Goal: Task Accomplishment & Management: Complete application form

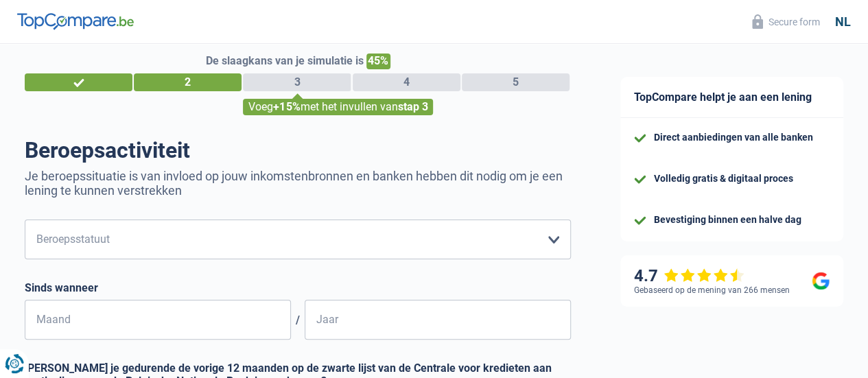
scroll to position [69, 0]
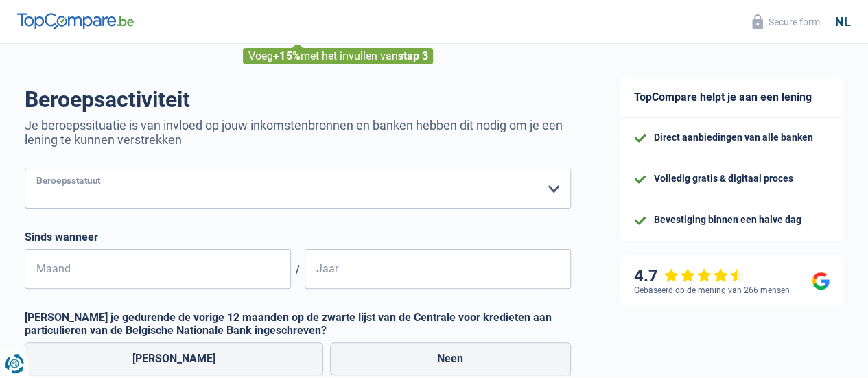
click at [426, 187] on select "Arbeider Bediende (privésector) Ambtenaar (overheidssector) Invalide Zelfstandi…" at bounding box center [298, 189] width 546 height 40
click at [36, 170] on select "Arbeider Bediende (privésector) Ambtenaar (overheidssector) Invalide Zelfstandi…" at bounding box center [298, 189] width 546 height 40
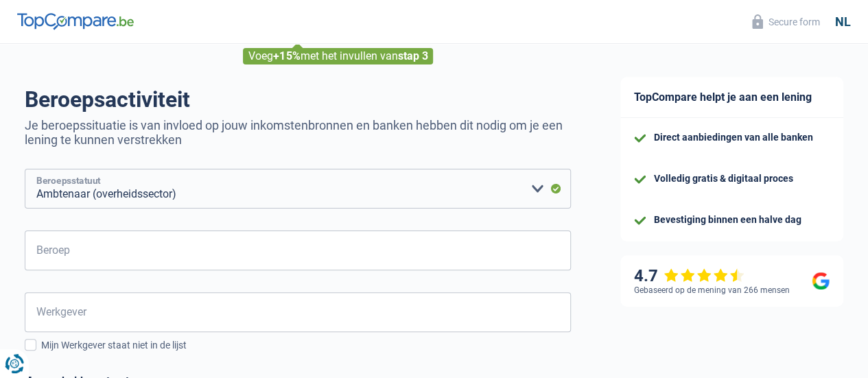
scroll to position [0, 0]
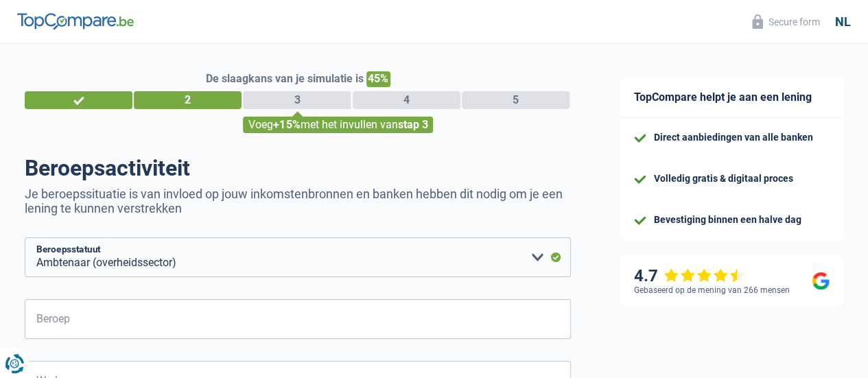
click at [211, 100] on div "2" at bounding box center [188, 100] width 108 height 18
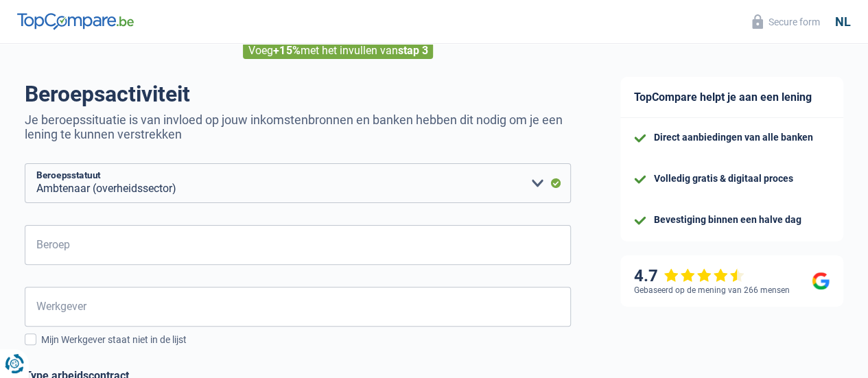
scroll to position [69, 0]
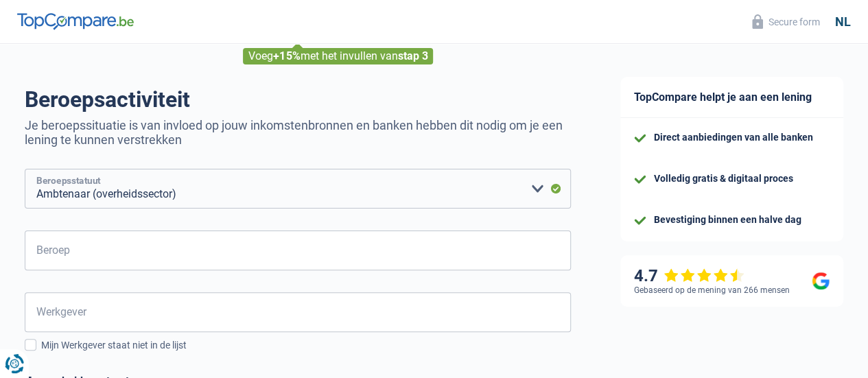
click at [439, 198] on select "Arbeider Bediende (privésector) Ambtenaar (overheidssector) Invalide Zelfstandi…" at bounding box center [298, 189] width 546 height 40
select select "invalid"
click at [36, 170] on select "Arbeider Bediende (privésector) Ambtenaar (overheidssector) Invalide Zelfstandi…" at bounding box center [298, 189] width 546 height 40
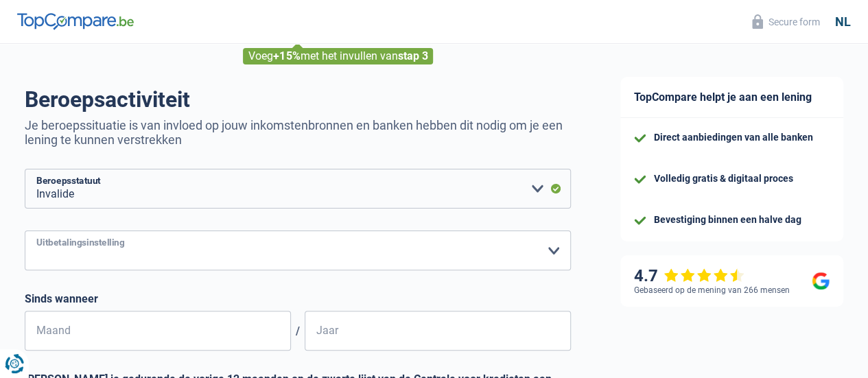
click at [360, 257] on select "Christelijke Mutualiteit Socialistische Mutualiteit (Solidaris) FOD Sociale Zek…" at bounding box center [298, 251] width 546 height 40
select select "ziekenfonds3"
click at [36, 232] on select "Christelijke Mutualiteit Socialistische Mutualiteit (Solidaris) FOD Sociale Zek…" at bounding box center [298, 251] width 546 height 40
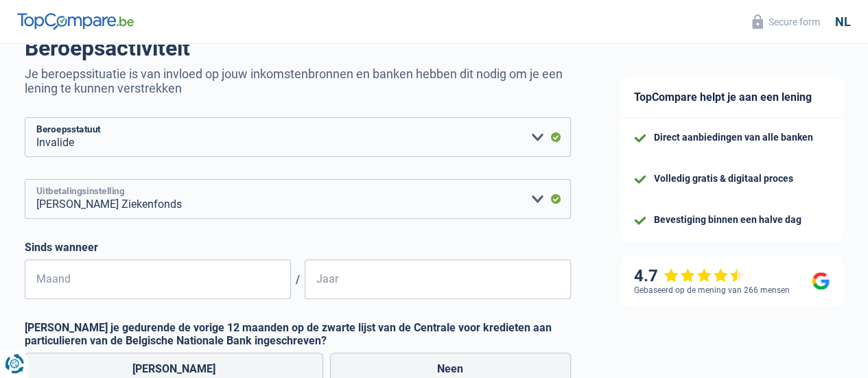
scroll to position [206, 0]
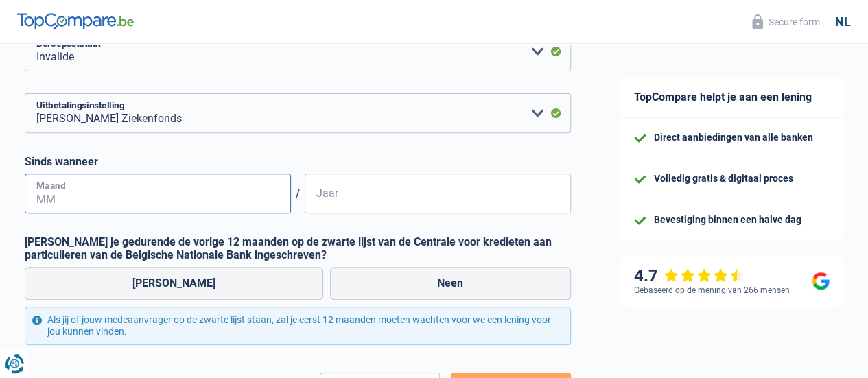
click at [235, 192] on input "Maand" at bounding box center [158, 194] width 266 height 40
type input "07"
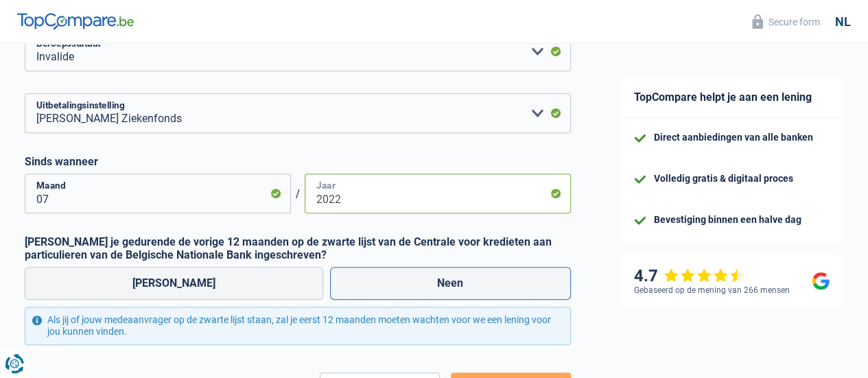
type input "2022"
click at [437, 288] on label "Neen" at bounding box center [451, 283] width 242 height 33
click at [437, 288] on input "Neen" at bounding box center [451, 283] width 242 height 33
radio input "true"
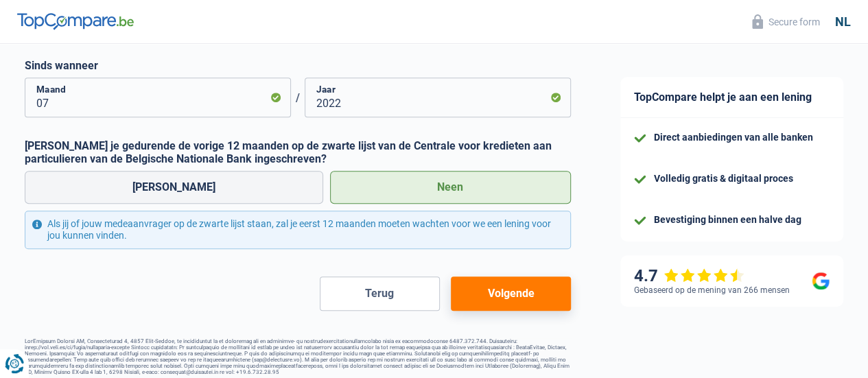
scroll to position [313, 0]
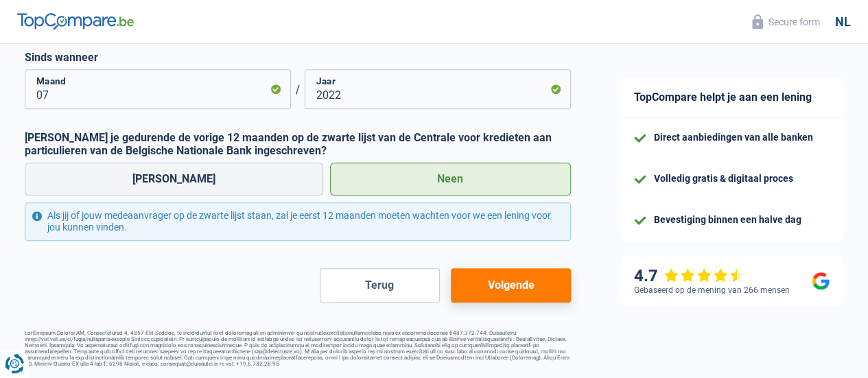
click at [498, 281] on button "Volgende" at bounding box center [511, 285] width 120 height 34
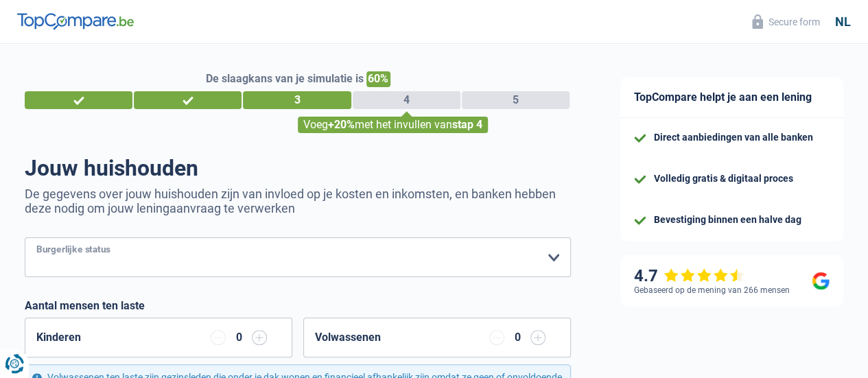
click at [479, 263] on select "Alleenstaand Getrouwd Samenwonend Uit de echt gescheiden Weduwe/weduwnaar Gehuw…" at bounding box center [298, 258] width 546 height 40
select select "married"
click at [36, 239] on select "Alleenstaand Getrouwd Samenwonend Uit de echt gescheiden Weduwe/weduwnaar Gehuw…" at bounding box center [298, 258] width 546 height 40
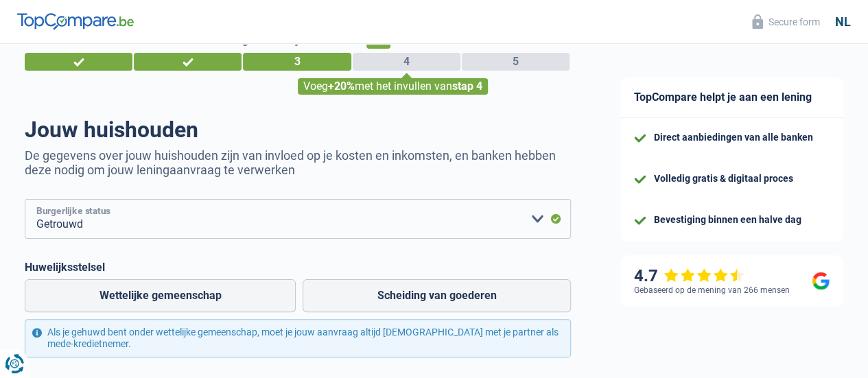
scroll to position [69, 0]
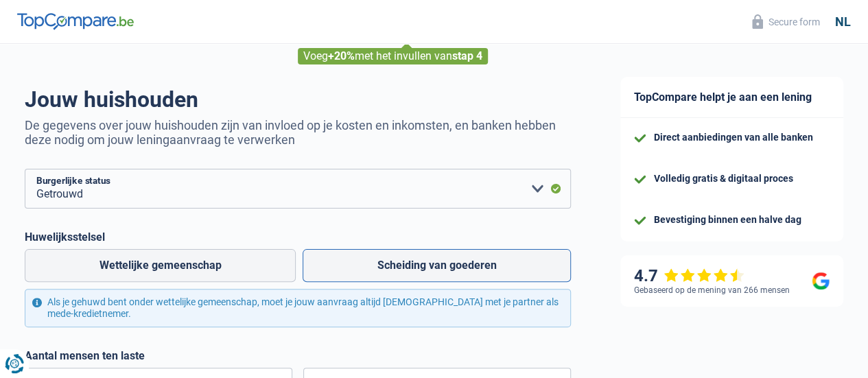
click at [519, 277] on label "Scheiding van goederen" at bounding box center [437, 265] width 268 height 33
click at [519, 277] on input "Scheiding van goederen" at bounding box center [437, 265] width 268 height 33
radio input "true"
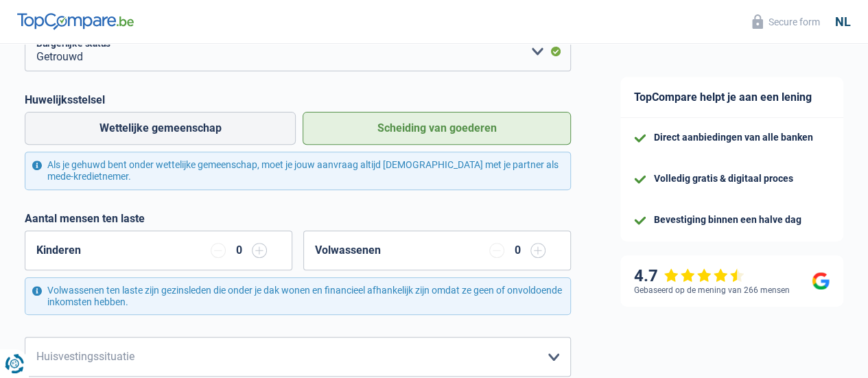
scroll to position [275, 0]
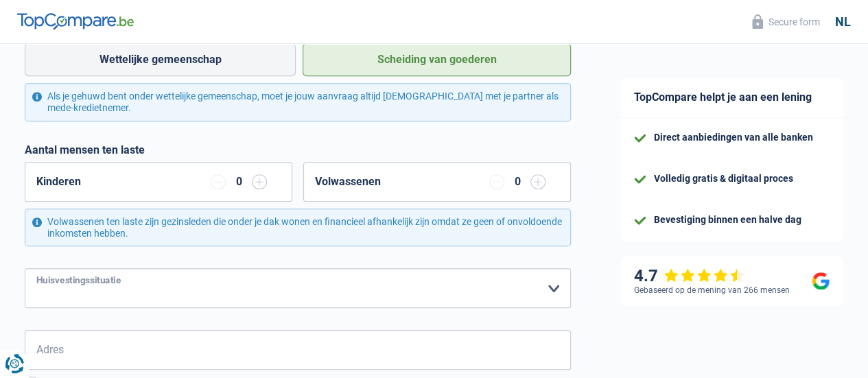
click at [426, 301] on select "Huurder [PERSON_NAME] met een hypothecaire lening Eigenaar zonder hypothecaire …" at bounding box center [298, 288] width 546 height 40
select select "ownerWithMortgage"
click at [36, 269] on select "Huurder [PERSON_NAME] met een hypothecaire lening Eigenaar zonder hypothecaire …" at bounding box center [298, 288] width 546 height 40
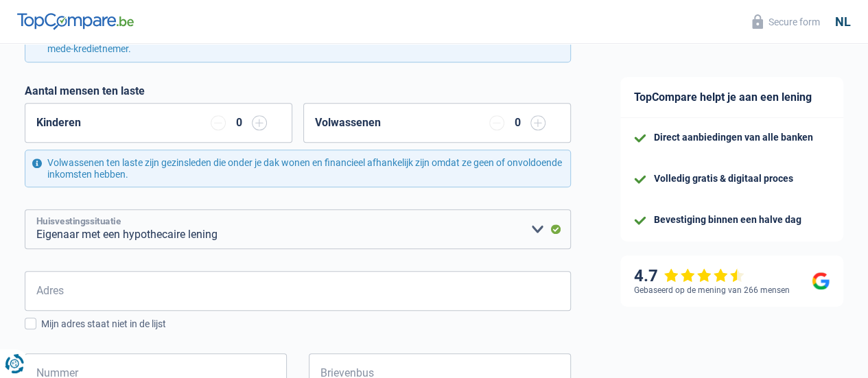
scroll to position [412, 0]
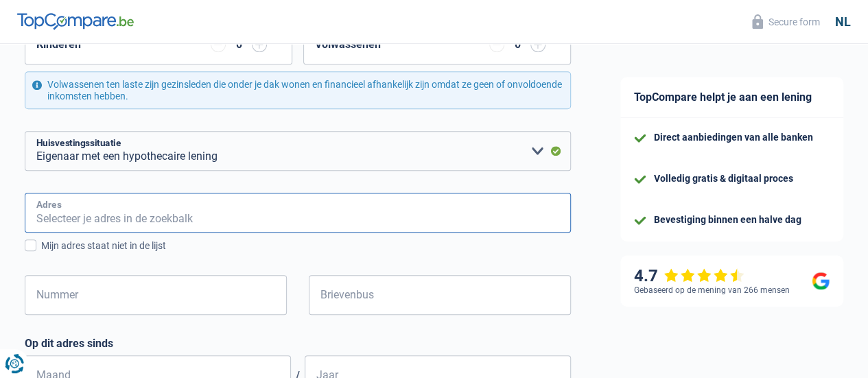
click at [431, 214] on input "Adres" at bounding box center [298, 213] width 546 height 40
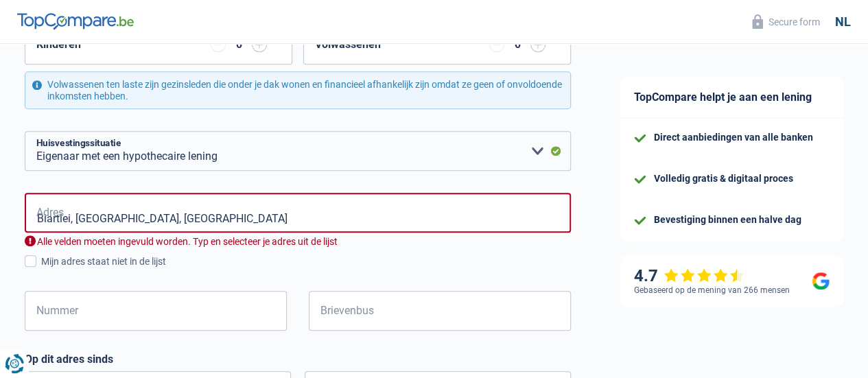
type input "[STREET_ADDRESS]"
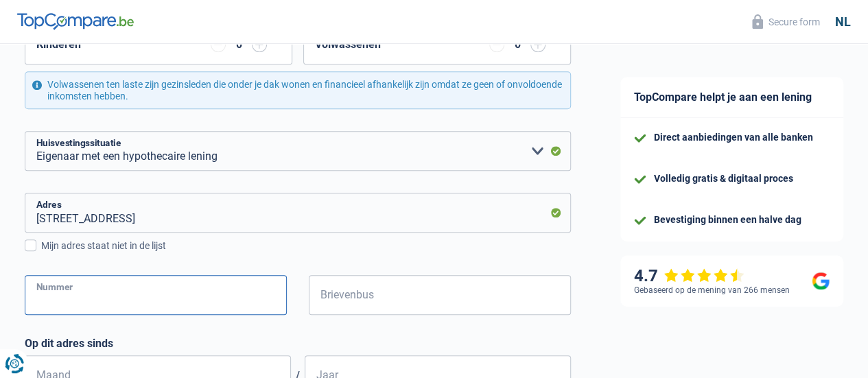
click at [163, 294] on input "Nummer" at bounding box center [156, 295] width 262 height 40
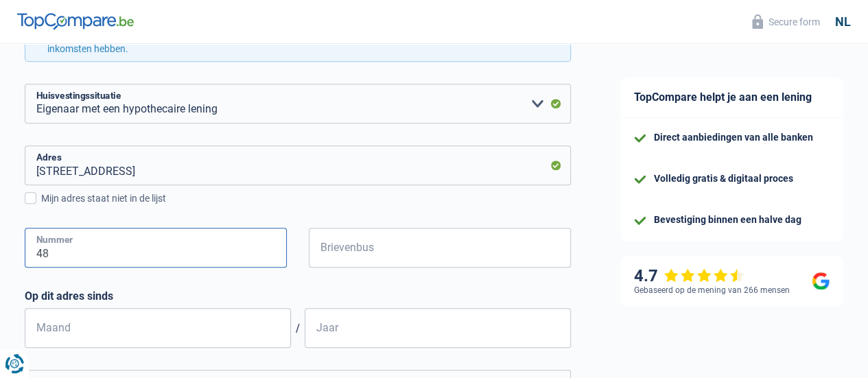
scroll to position [481, 0]
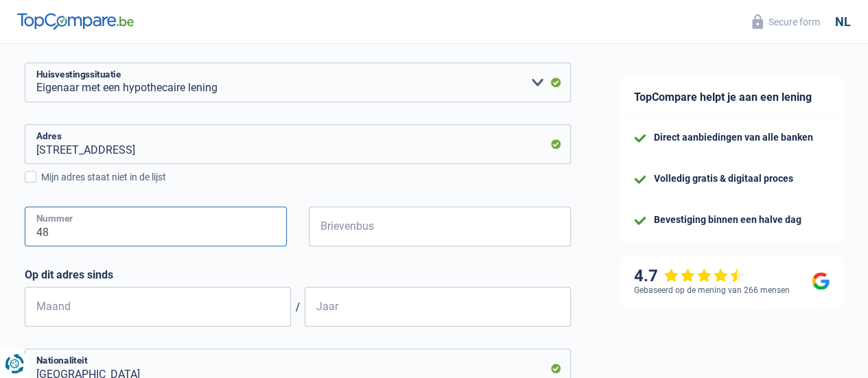
type input "48"
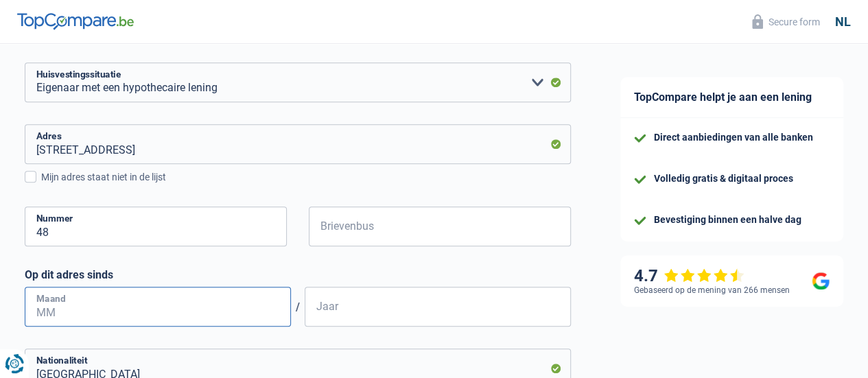
click at [174, 312] on input "Maand" at bounding box center [158, 307] width 266 height 40
type input "01"
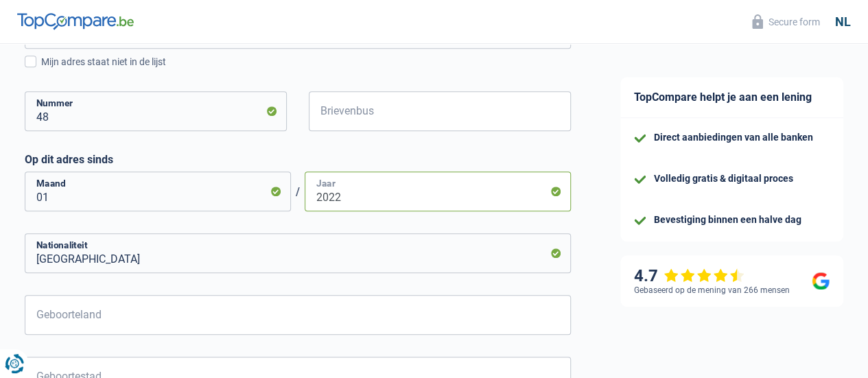
scroll to position [618, 0]
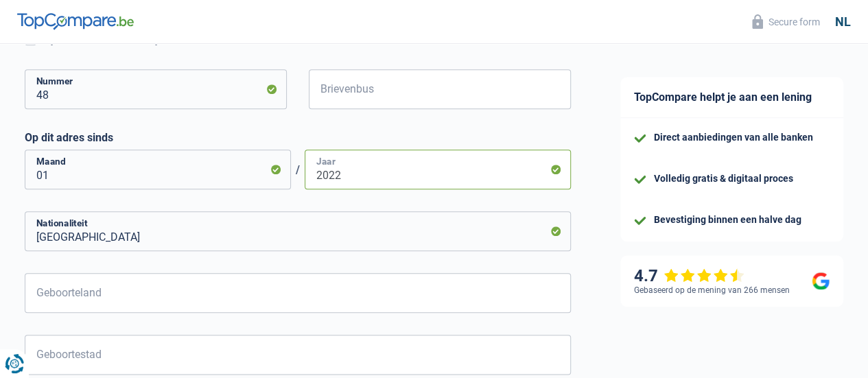
type input "2022"
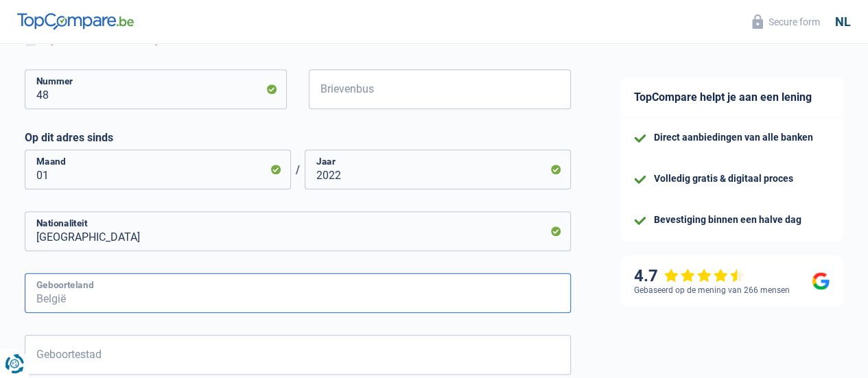
click at [246, 300] on input "Geboorteland" at bounding box center [298, 293] width 546 height 40
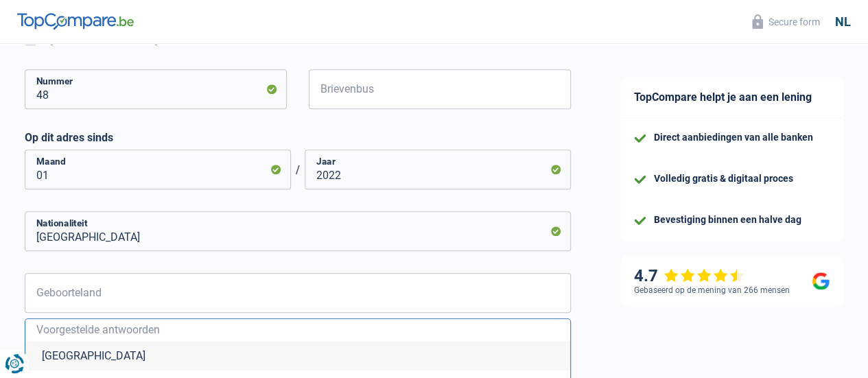
click at [247, 358] on li "[GEOGRAPHIC_DATA]" at bounding box center [297, 356] width 545 height 30
type input "[GEOGRAPHIC_DATA]"
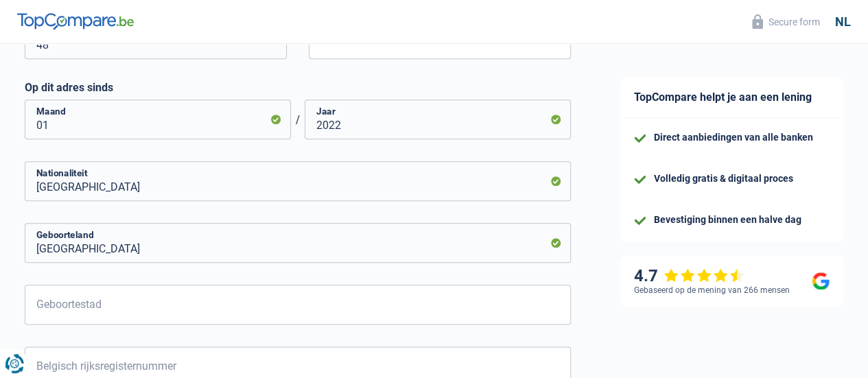
scroll to position [687, 0]
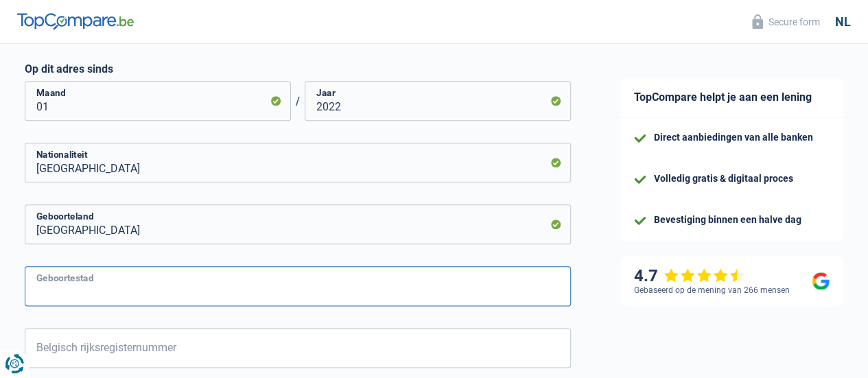
click at [243, 286] on input "Geboortestad" at bounding box center [298, 286] width 546 height 40
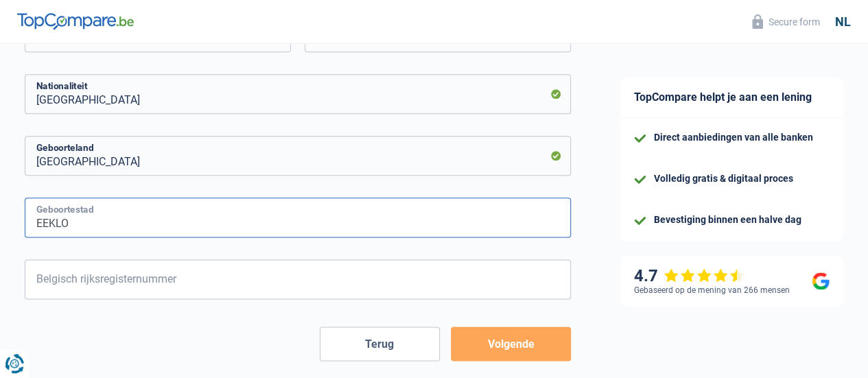
type input "EEKLO"
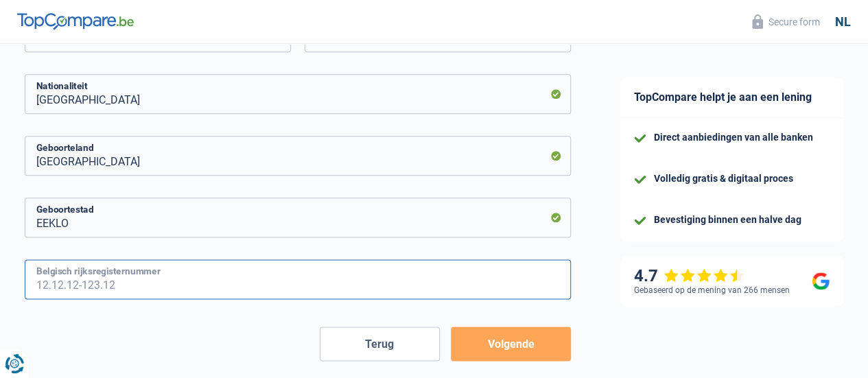
click at [209, 288] on input "Belgisch rijksregisternummer" at bounding box center [298, 280] width 546 height 40
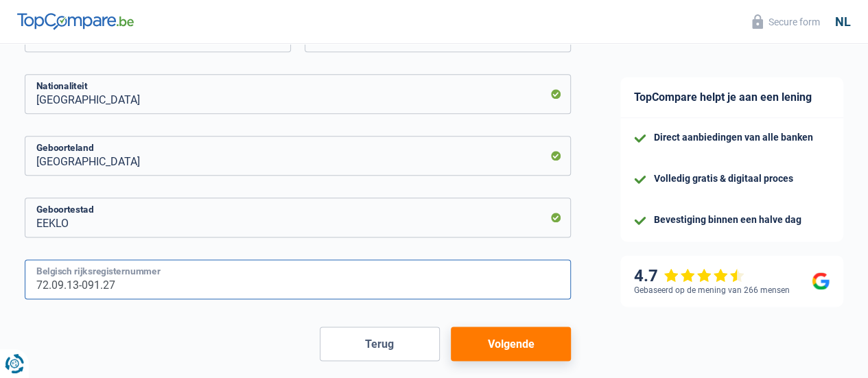
type input "72.09.13-091.27"
click at [491, 340] on button "Volgende" at bounding box center [511, 344] width 120 height 34
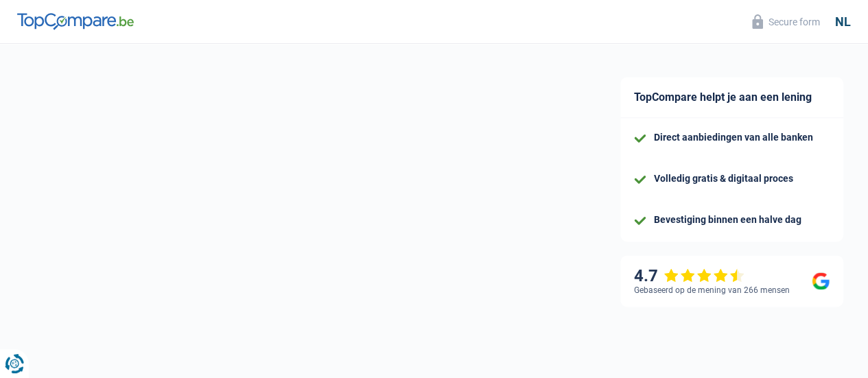
select select "disabilityPension"
select select "mortgage"
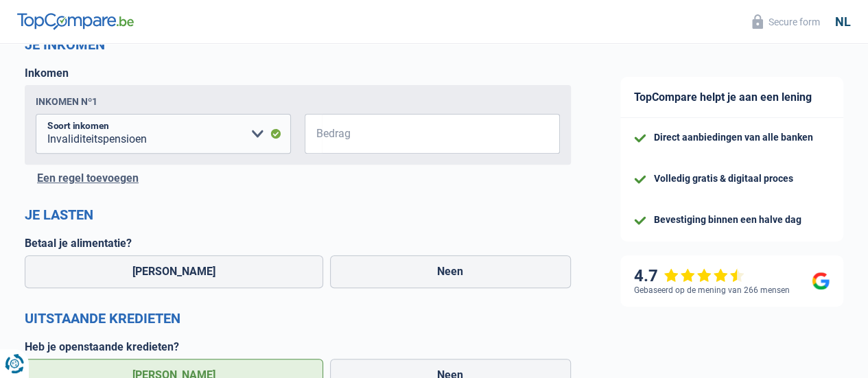
scroll to position [206, 0]
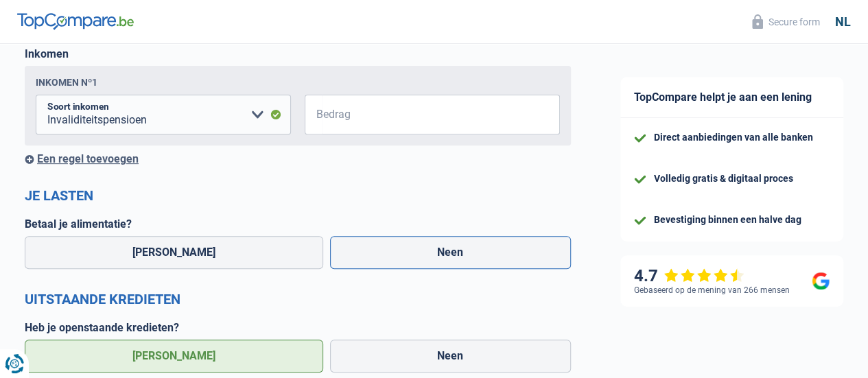
click at [493, 245] on label "Neen" at bounding box center [451, 252] width 242 height 33
click at [493, 245] on input "Neen" at bounding box center [451, 252] width 242 height 33
radio input "true"
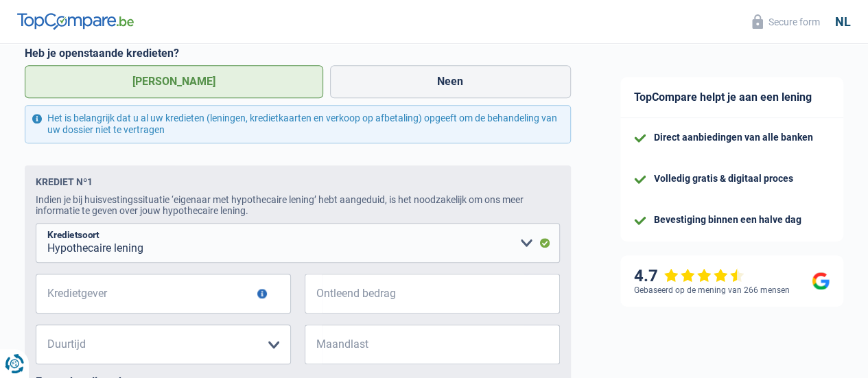
scroll to position [549, 0]
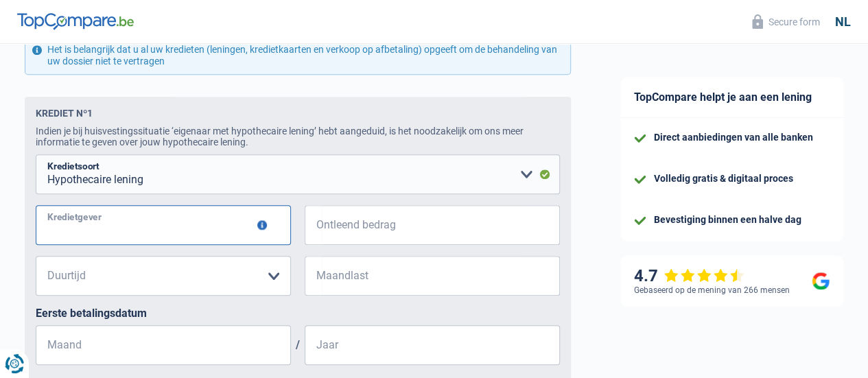
click at [194, 229] on input "Kredietgever" at bounding box center [163, 225] width 255 height 40
type input "KBC"
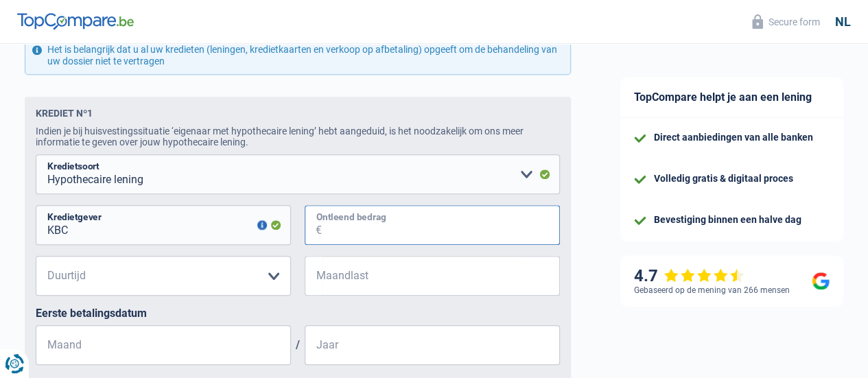
click at [480, 228] on input "Ontleend bedrag" at bounding box center [441, 225] width 238 height 40
type input "225.000"
click at [218, 282] on select "120 maanden 180 maanden 240 maanden 300 maanden 360 maanden 420 maanden Maak ee…" at bounding box center [163, 276] width 255 height 40
select select "240"
click at [47, 259] on select "120 maanden 180 maanden 240 maanden 300 maanden 360 maanden 420 maanden Maak ee…" at bounding box center [163, 276] width 255 height 40
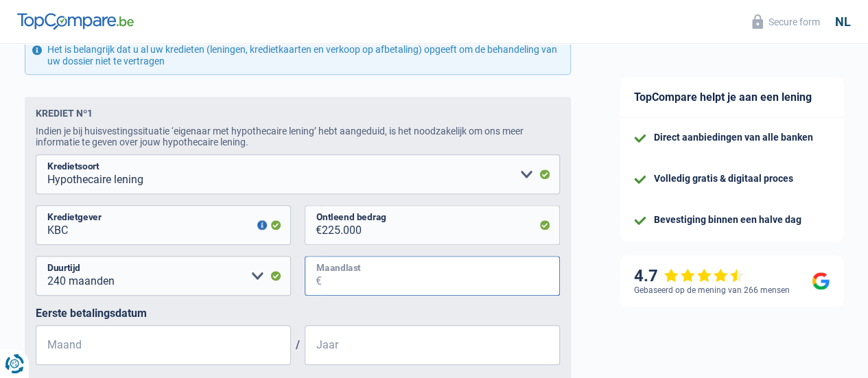
click at [439, 266] on input "Maandlast" at bounding box center [441, 276] width 238 height 40
type input "1.038"
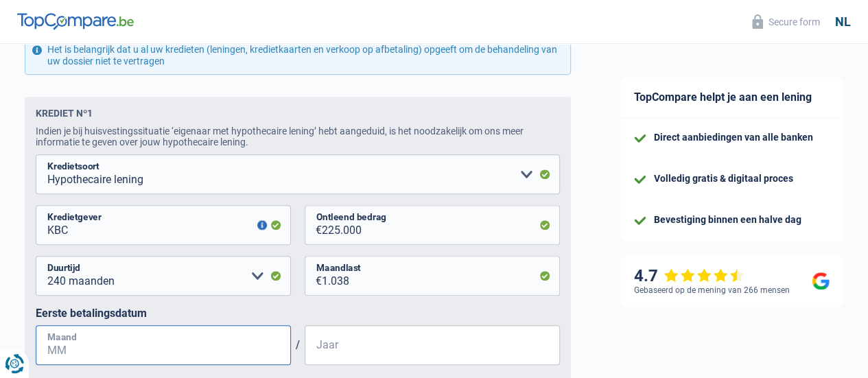
click at [146, 356] on input "Maand" at bounding box center [163, 345] width 255 height 40
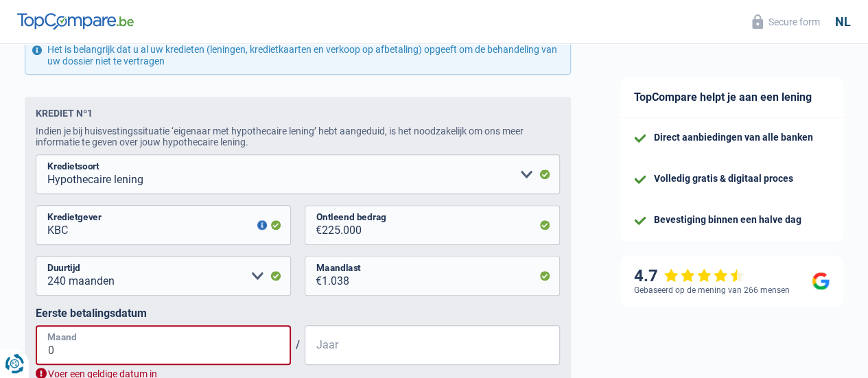
type input "02"
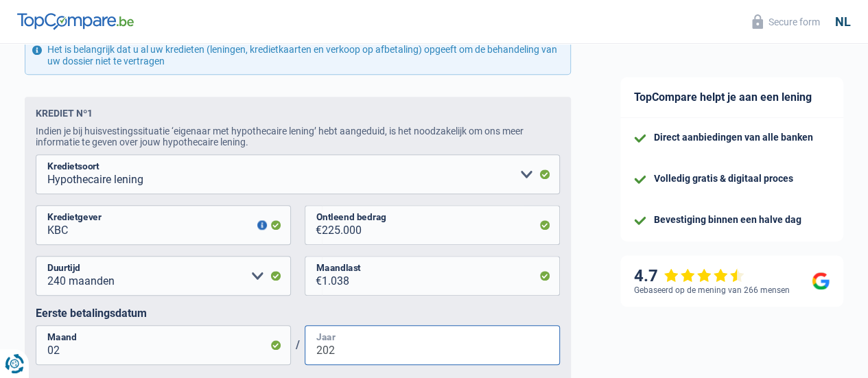
type input "2022"
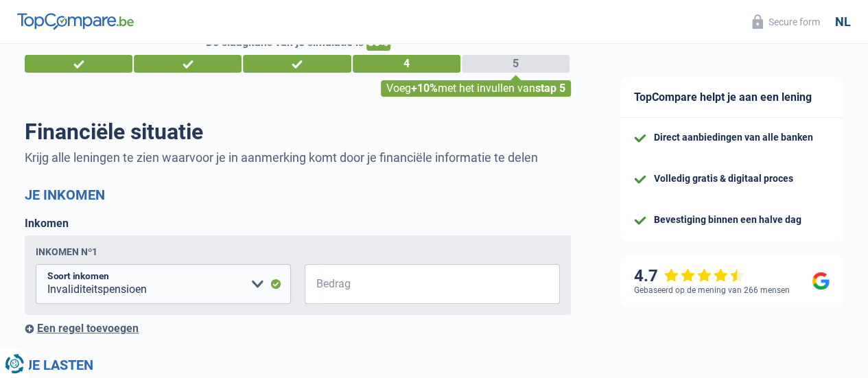
scroll to position [0, 0]
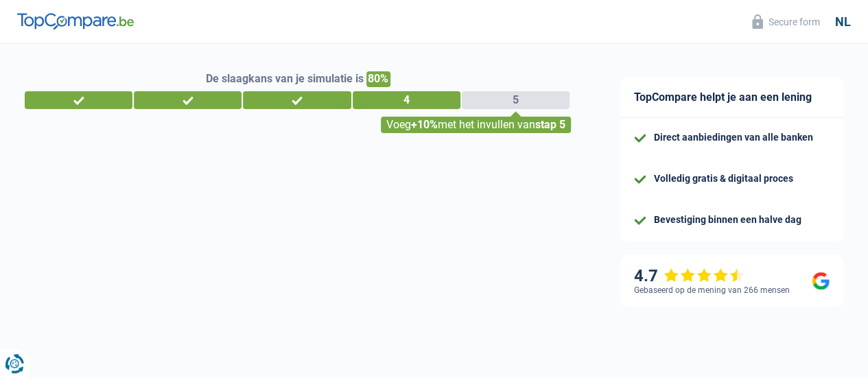
select select "married"
select select "ownerWithMortgage"
select select "invalid"
select select "ziekenfonds3"
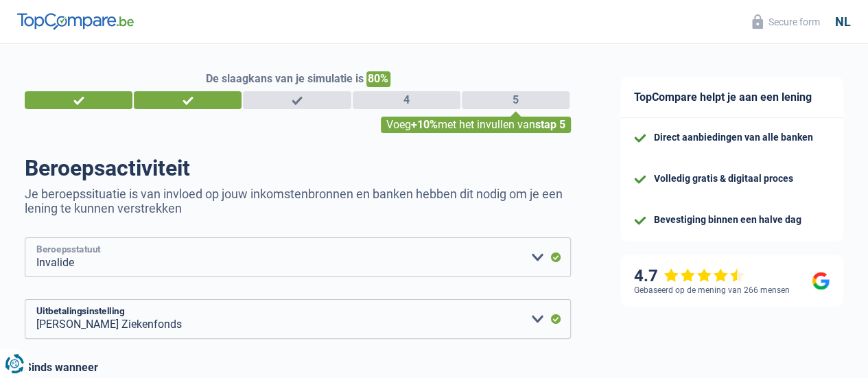
click at [474, 255] on select "Arbeider Bediende (privésector) Ambtenaar (overheidssector) Invalide Zelfstandi…" at bounding box center [298, 258] width 546 height 40
select select "publicEmployee"
click at [36, 239] on select "Arbeider Bediende (privésector) Ambtenaar (overheidssector) Invalide Zelfstandi…" at bounding box center [298, 258] width 546 height 40
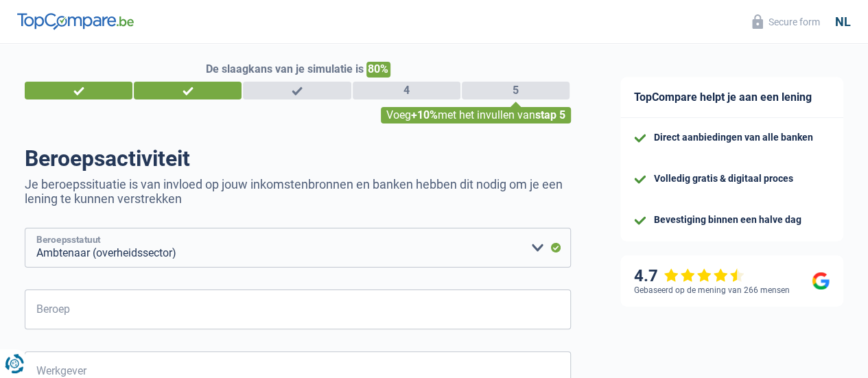
scroll to position [69, 0]
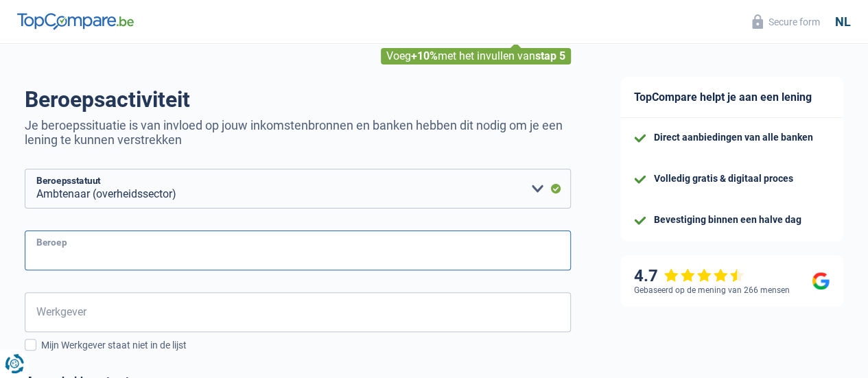
click at [343, 240] on input "Beroep" at bounding box center [298, 251] width 546 height 40
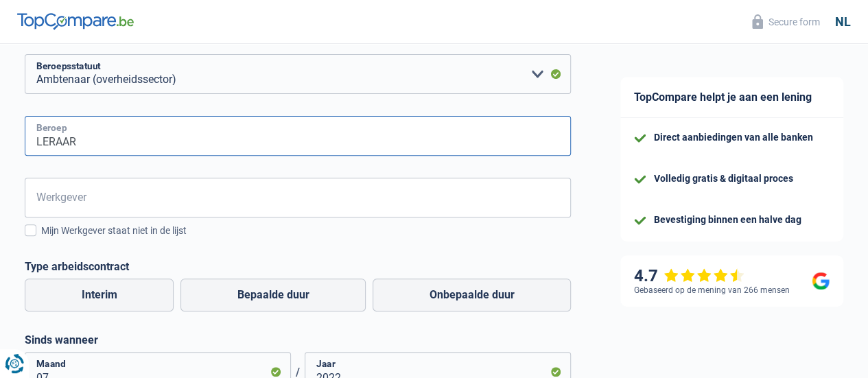
scroll to position [206, 0]
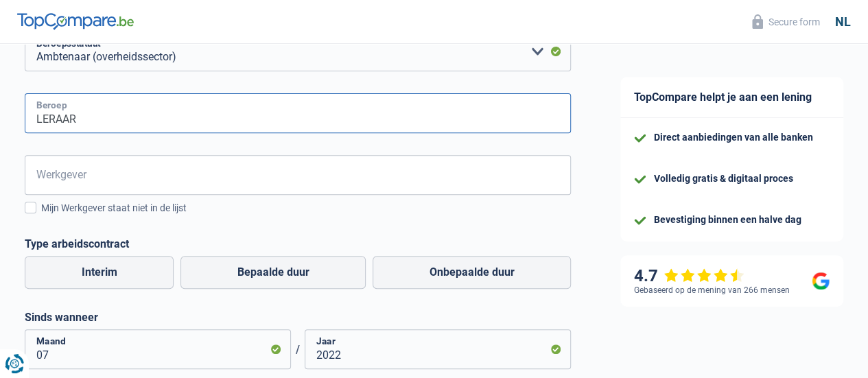
type input "LERAAR"
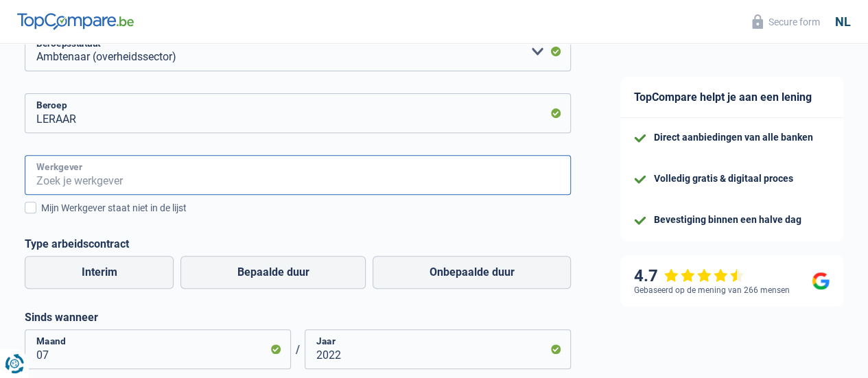
click at [334, 175] on input "Werkgever" at bounding box center [298, 175] width 546 height 40
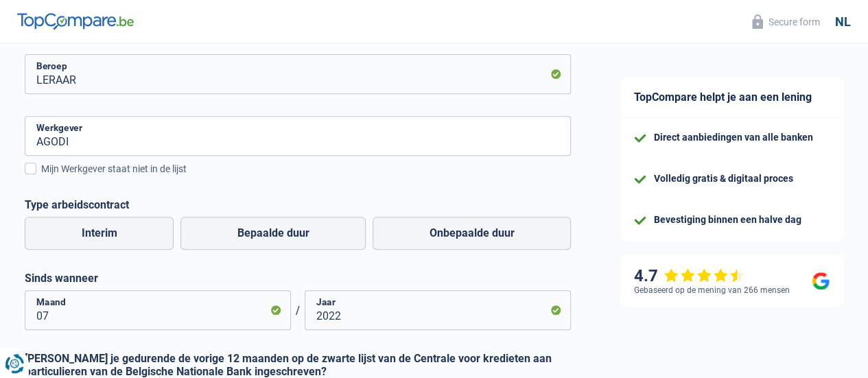
scroll to position [275, 0]
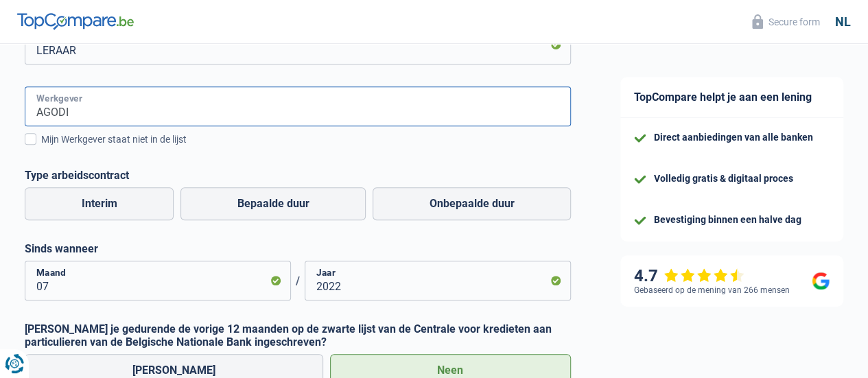
click at [511, 116] on input "AGODI" at bounding box center [298, 107] width 546 height 40
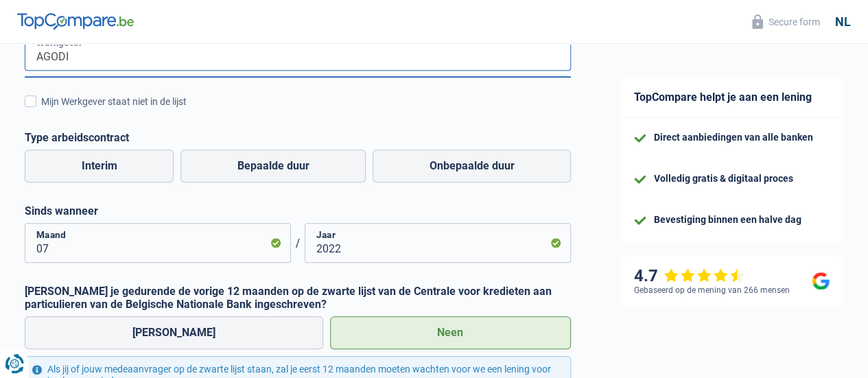
scroll to position [343, 0]
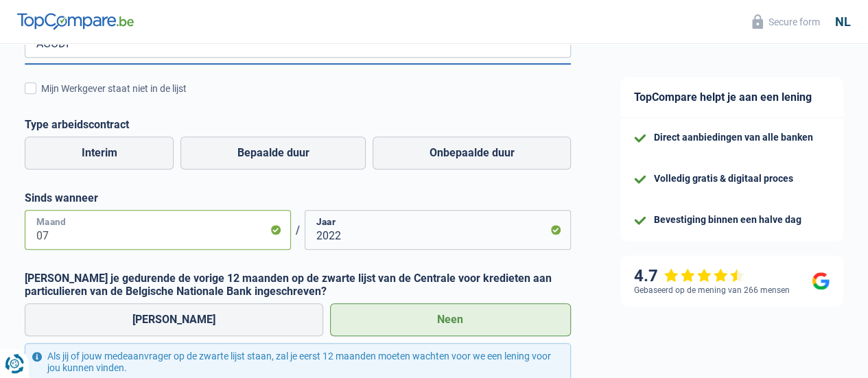
click at [211, 233] on input "07" at bounding box center [158, 230] width 266 height 40
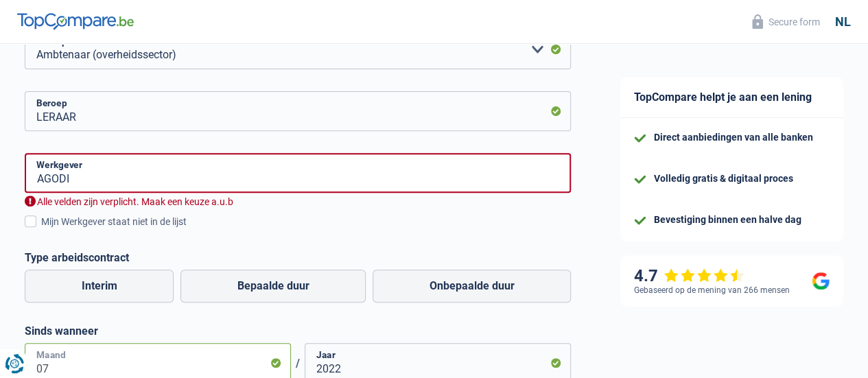
scroll to position [206, 0]
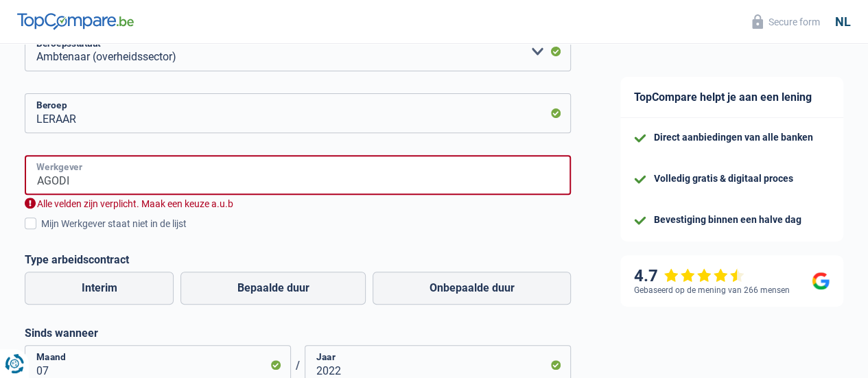
click at [417, 187] on input "AGODI" at bounding box center [298, 175] width 546 height 40
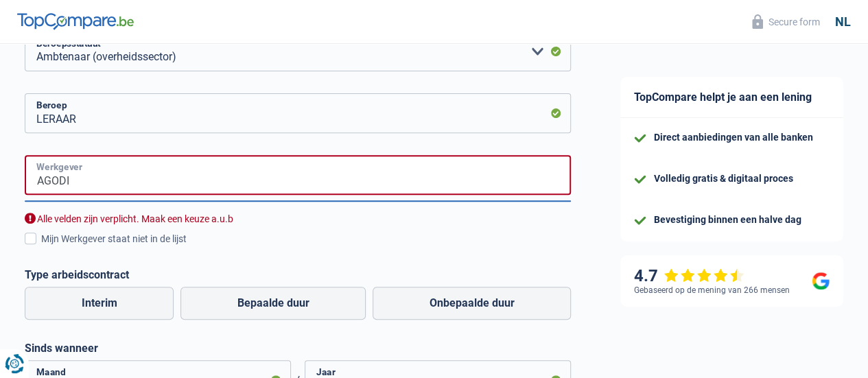
click at [283, 181] on input "AGODI" at bounding box center [298, 175] width 546 height 40
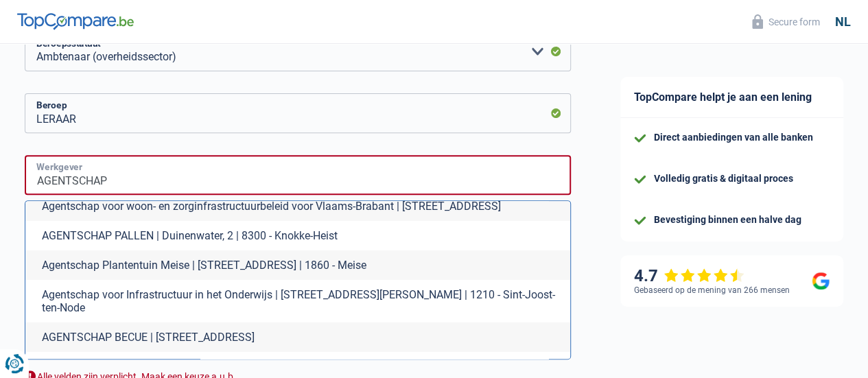
scroll to position [137, 0]
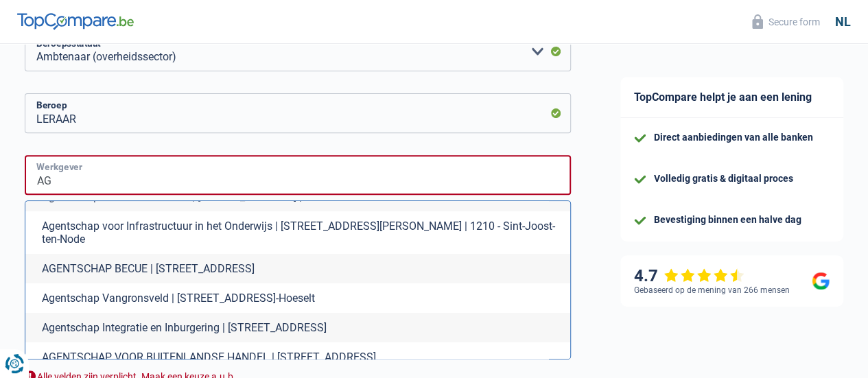
type input "A"
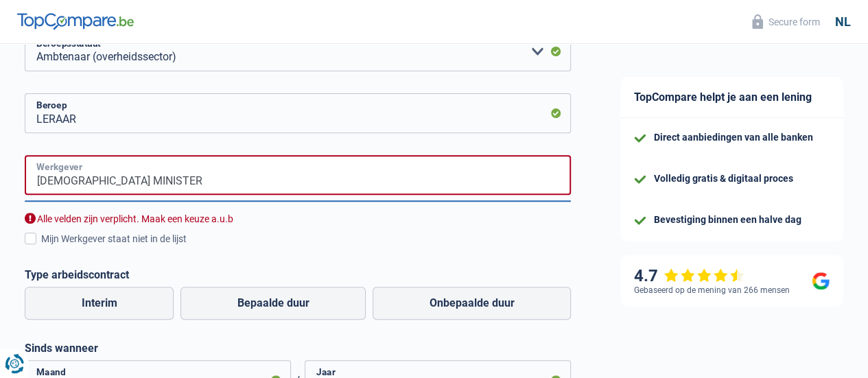
scroll to position [0, 0]
type input "V"
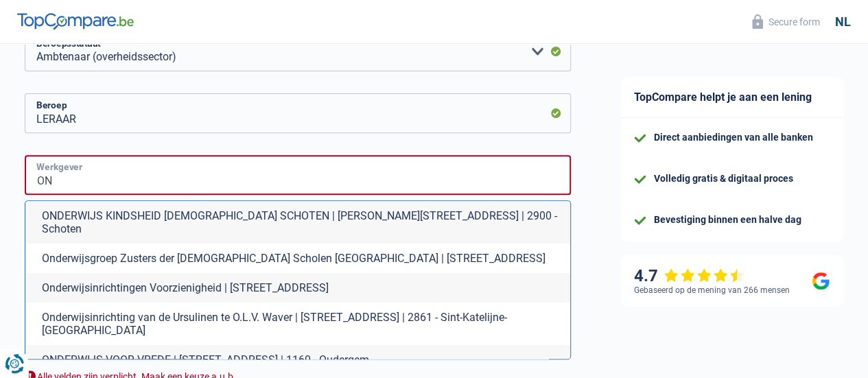
type input "O"
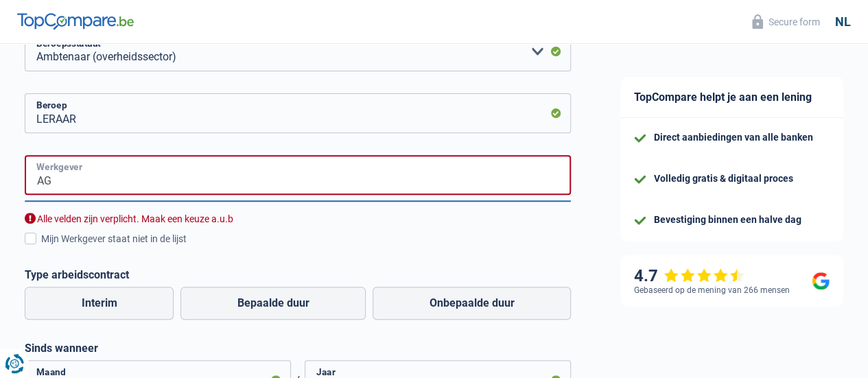
type input "A"
type input "AGENTSCHAP VOOR ONDERWIJSDIENSTEN"
click at [36, 242] on span at bounding box center [31, 239] width 12 height 12
click at [41, 246] on input "Mijn Werkgever staat niet in de lijst" at bounding box center [41, 246] width 0 height 0
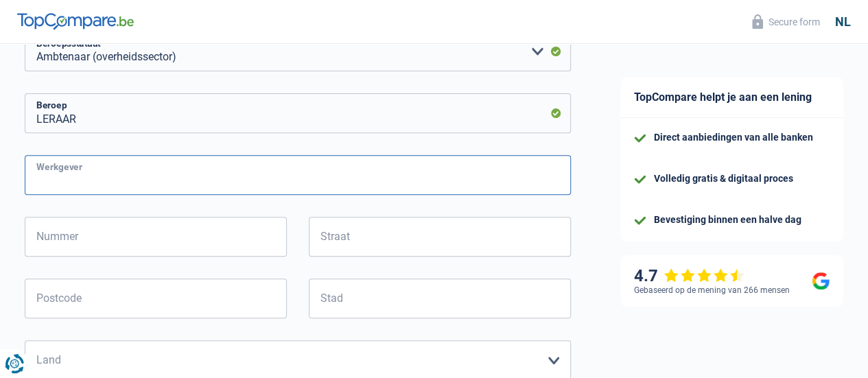
click at [110, 173] on input "Werkgever" at bounding box center [298, 175] width 546 height 40
type input "AGENTSCHAP VOOR ONDERWIJSDIENSTEN"
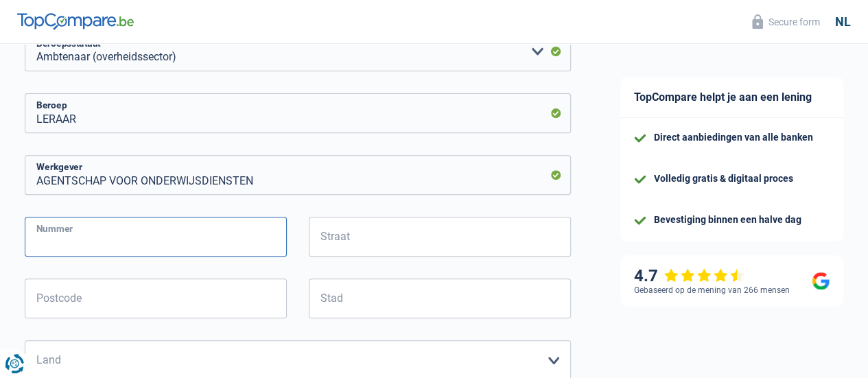
type input "A"
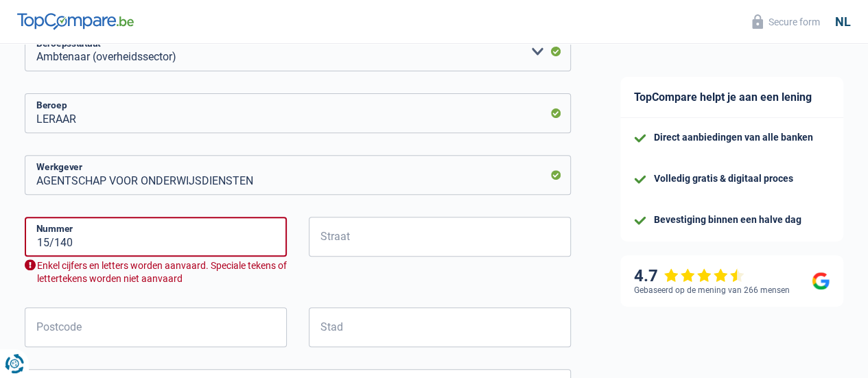
click at [425, 369] on div "Stad Alle velden zijn verplicht. Geef alstublieft een langer antwoord" at bounding box center [440, 339] width 284 height 62
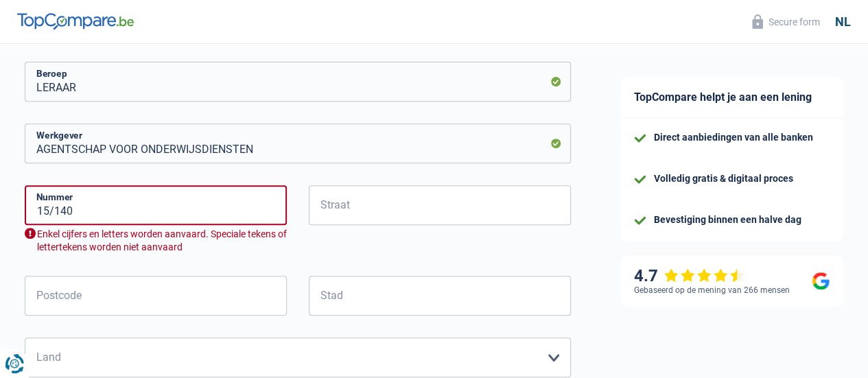
click at [115, 253] on div "Enkel cijfers en letters worden aanvaard. Speciale tekens of lettertekens worde…" at bounding box center [156, 241] width 262 height 26
click at [122, 213] on input "15/140" at bounding box center [156, 205] width 262 height 40
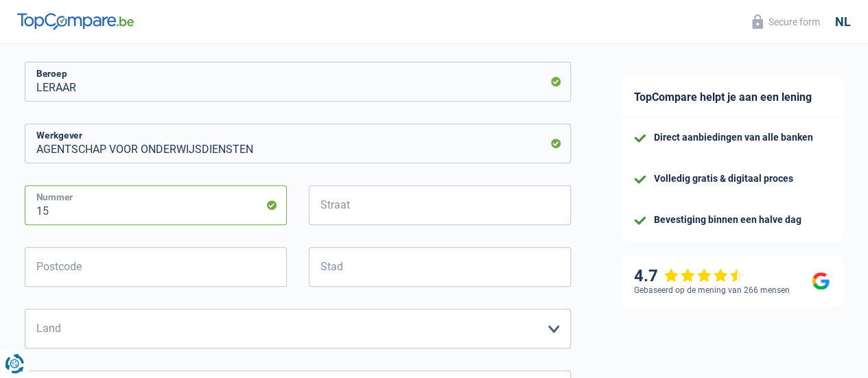
type input "15"
type input "KONING [PERSON_NAME]"
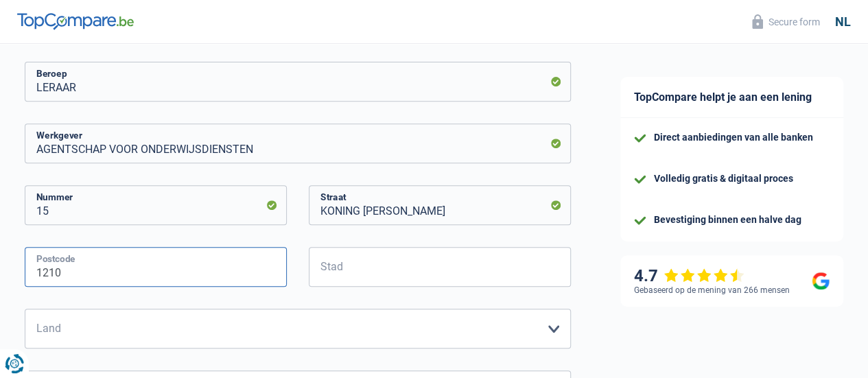
type input "1210"
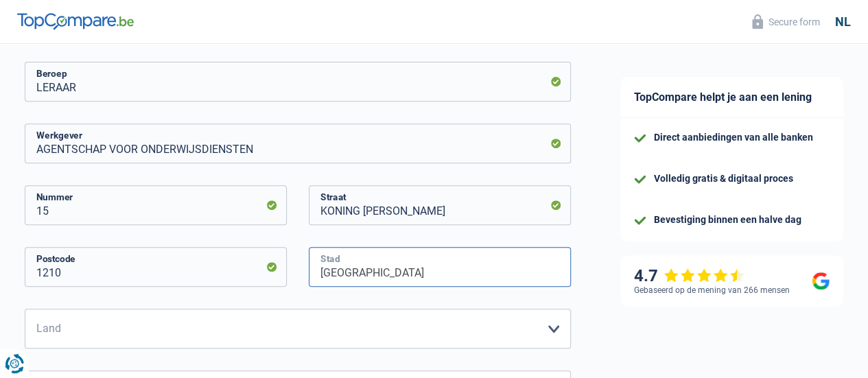
type input "[GEOGRAPHIC_DATA]"
select select "BE"
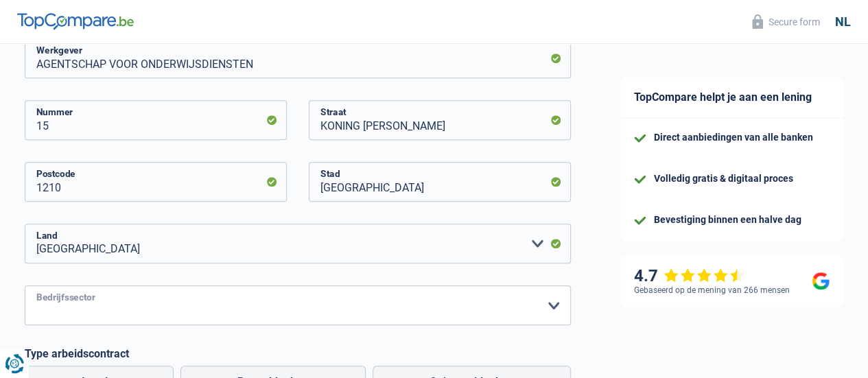
scroll to position [476, 0]
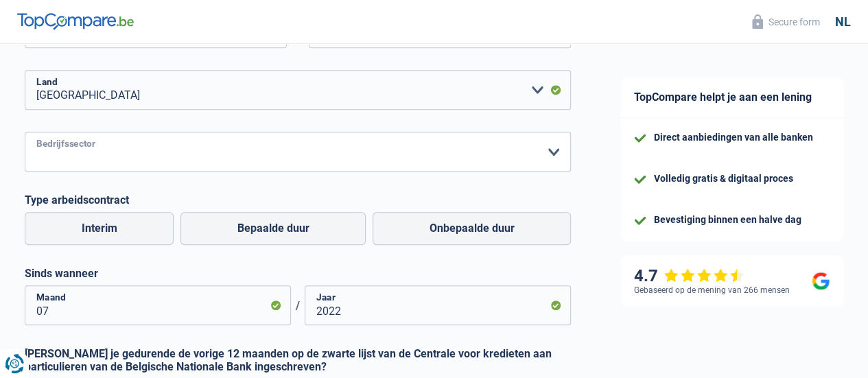
click at [455, 143] on select "Landbouw/Visserij Industrie Horeca Koerier/Fitness/Taxi Bouw Banken/ Verzekerin…" at bounding box center [298, 152] width 546 height 40
select select "stateUniversityEu"
click at [36, 133] on select "Landbouw/Visserij Industrie Horeca Koerier/Fitness/Taxi Bouw Banken/ Verzekerin…" at bounding box center [298, 152] width 546 height 40
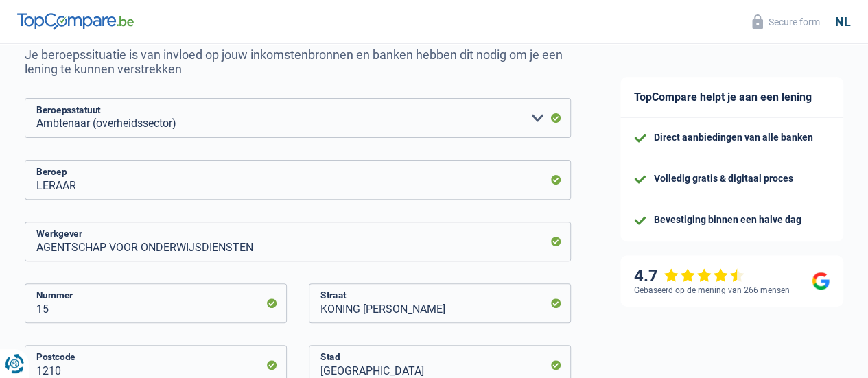
scroll to position [133, 0]
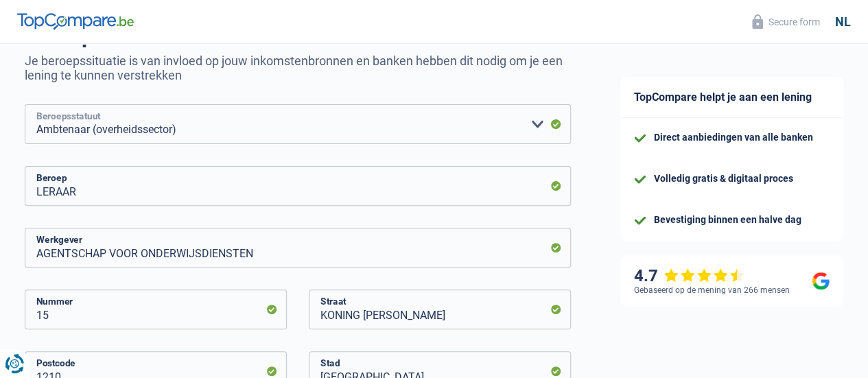
click at [358, 132] on select "Arbeider Bediende (privésector) Ambtenaar (overheidssector) Invalide Zelfstandi…" at bounding box center [298, 124] width 546 height 40
select select "privateEmployee"
click at [36, 105] on select "Arbeider Bediende (privésector) Ambtenaar (overheidssector) Invalide Zelfstandi…" at bounding box center [298, 124] width 546 height 40
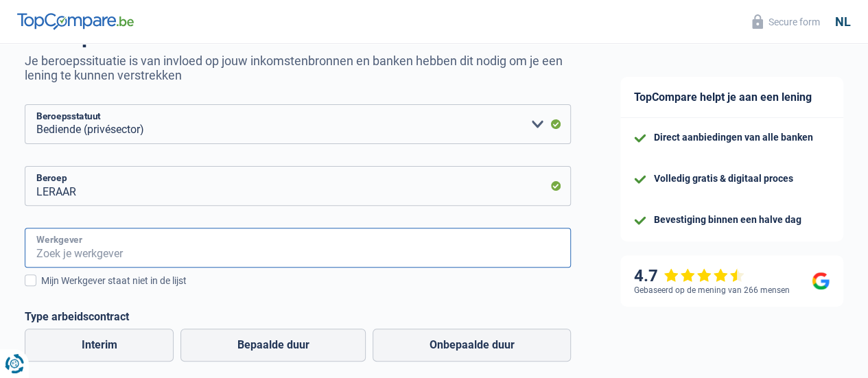
click at [345, 251] on input "Werkgever" at bounding box center [298, 248] width 546 height 40
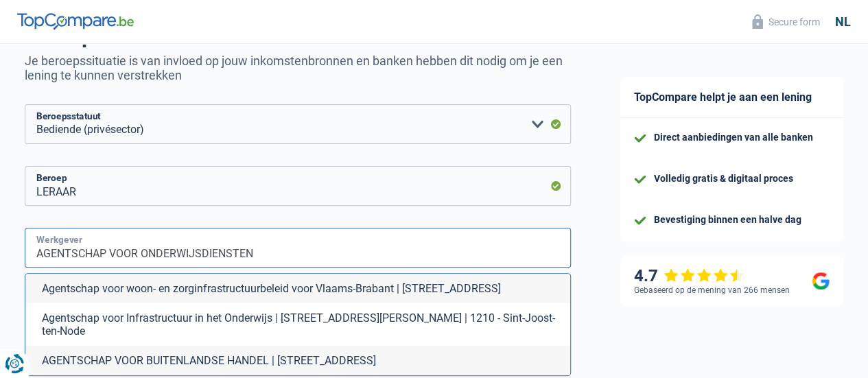
click at [345, 251] on input "AGENTSCHAP VOOR ONDERWIJSDIENSTEN" at bounding box center [298, 248] width 546 height 40
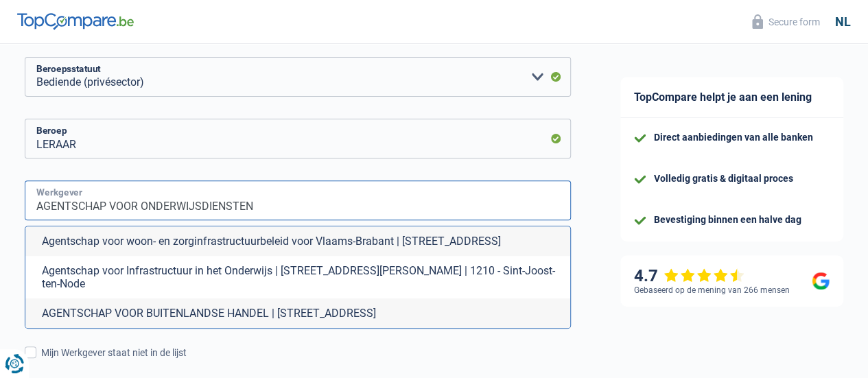
scroll to position [202, 0]
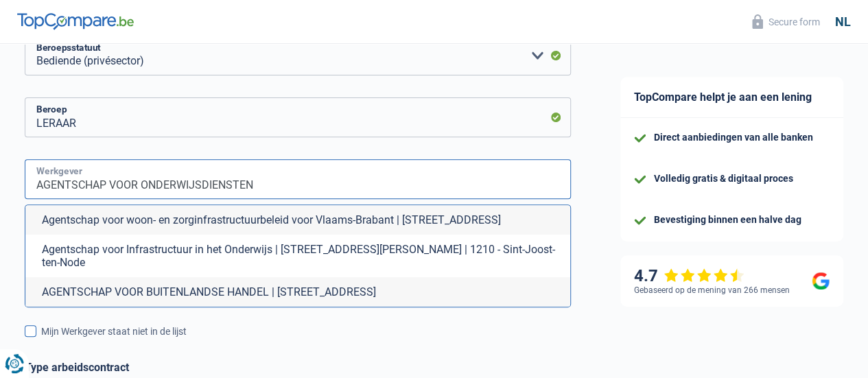
type input "AGENTSCHAP VOOR ONDERWIJSDIENSTEN"
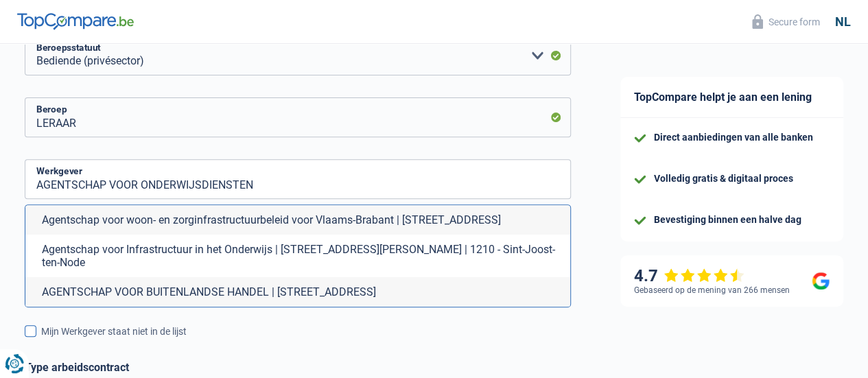
click at [36, 334] on span at bounding box center [31, 331] width 12 height 12
click at [41, 339] on input "Mijn Werkgever staat niet in de lijst" at bounding box center [41, 339] width 0 height 0
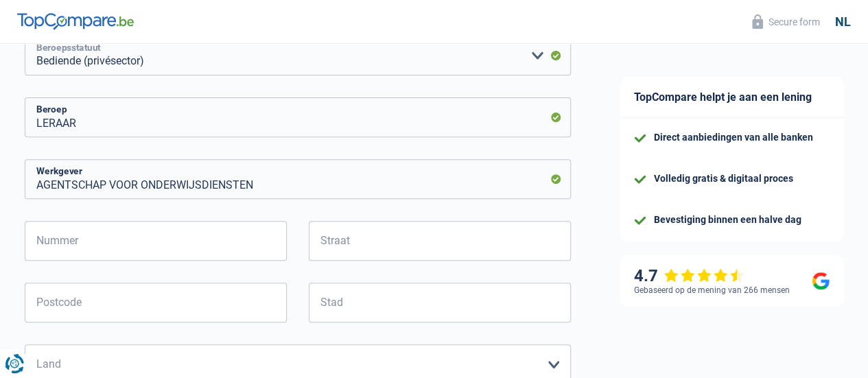
click at [496, 64] on select "Arbeider Bediende (privésector) Ambtenaar (overheidssector) Invalide Zelfstandi…" at bounding box center [298, 56] width 546 height 40
select select "publicEmployee"
click at [36, 36] on select "Arbeider Bediende (privésector) Ambtenaar (overheidssector) Invalide Zelfstandi…" at bounding box center [298, 56] width 546 height 40
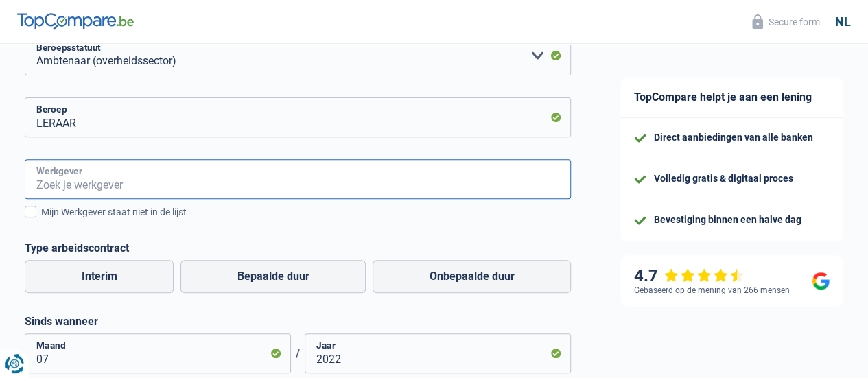
click at [361, 186] on input "Werkgever" at bounding box center [298, 179] width 546 height 40
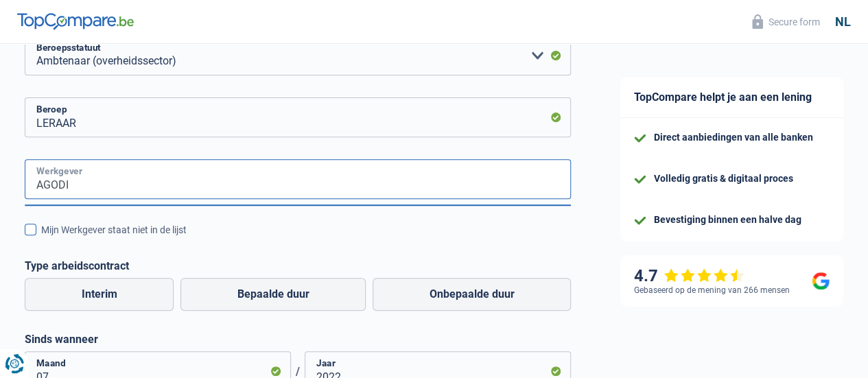
type input "AGODI"
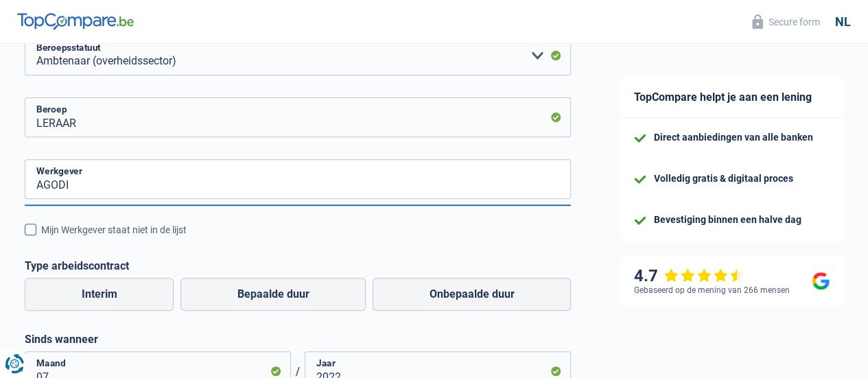
click at [36, 231] on span at bounding box center [31, 230] width 12 height 12
click at [41, 238] on input "Mijn Werkgever staat niet in de lijst" at bounding box center [41, 238] width 0 height 0
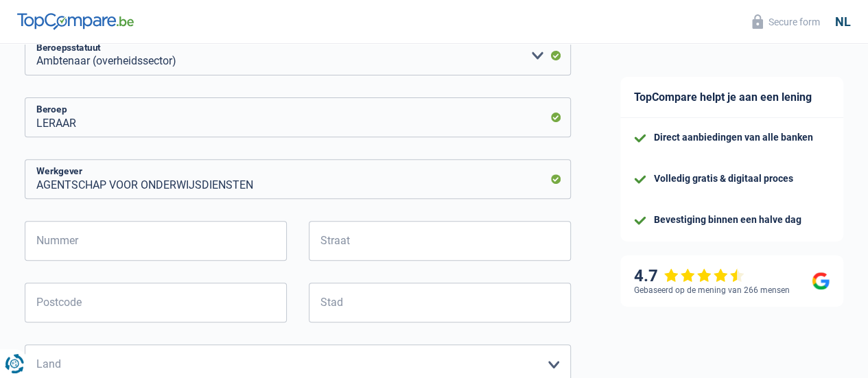
click at [155, 218] on div "AGENTSCHAP VOOR ONDERWIJSDIENSTEN Werkgever Nummer Alle velden zijn verplicht. …" at bounding box center [298, 379] width 546 height 441
click at [159, 257] on input "Nummer" at bounding box center [156, 241] width 262 height 40
type input "15"
click at [497, 253] on input "Straat" at bounding box center [440, 241] width 262 height 40
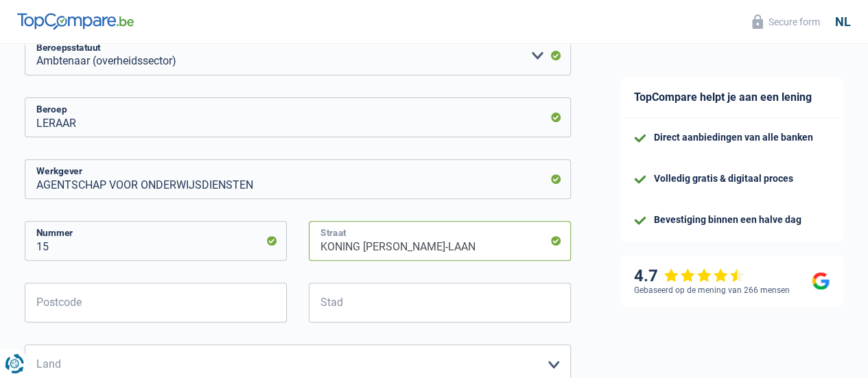
type input "KONING [PERSON_NAME]-LAAN"
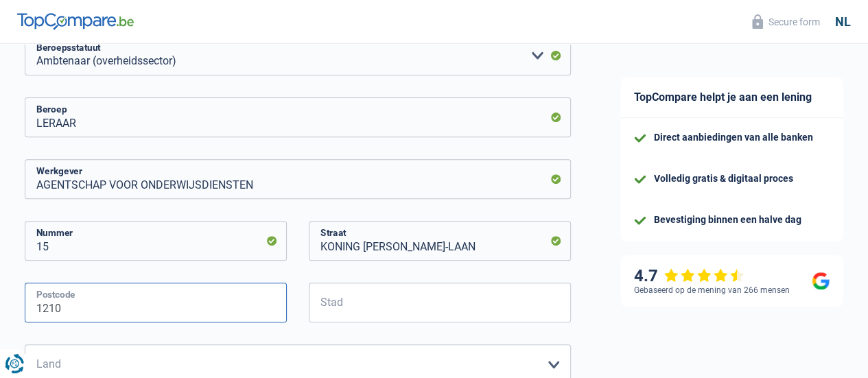
type input "1210"
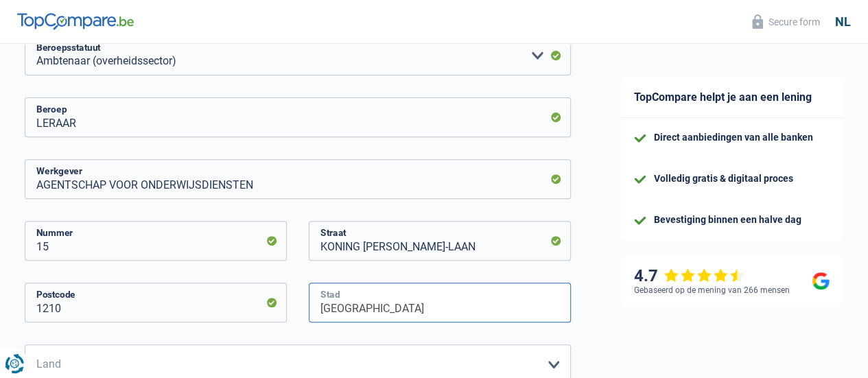
type input "[GEOGRAPHIC_DATA]"
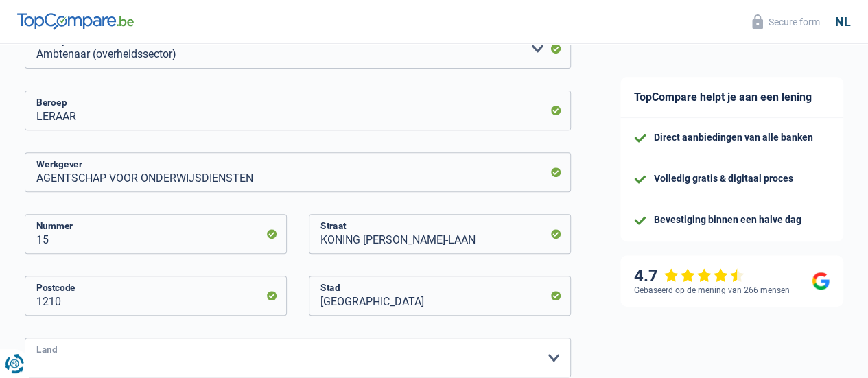
select select "BE"
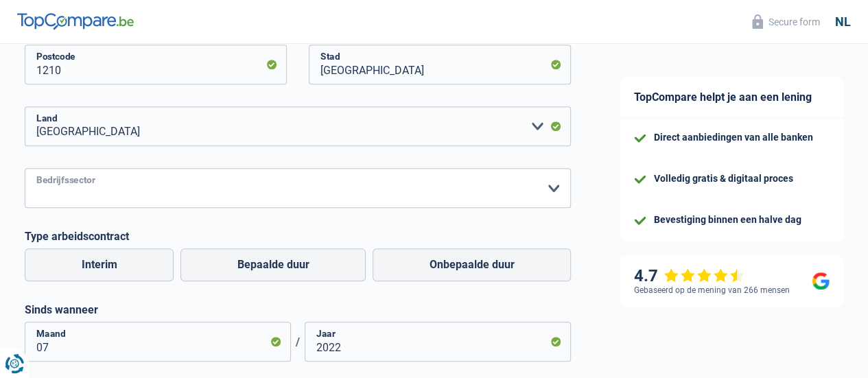
click at [368, 197] on select "Landbouw/Visserij Industrie Horeca Koerier/Fitness/Taxi Bouw Banken/ Verzekerin…" at bounding box center [298, 188] width 546 height 40
select select "stateUniversityEu"
click at [36, 169] on select "Landbouw/Visserij Industrie Horeca Koerier/Fitness/Taxi Bouw Banken/ Verzekerin…" at bounding box center [298, 188] width 546 height 40
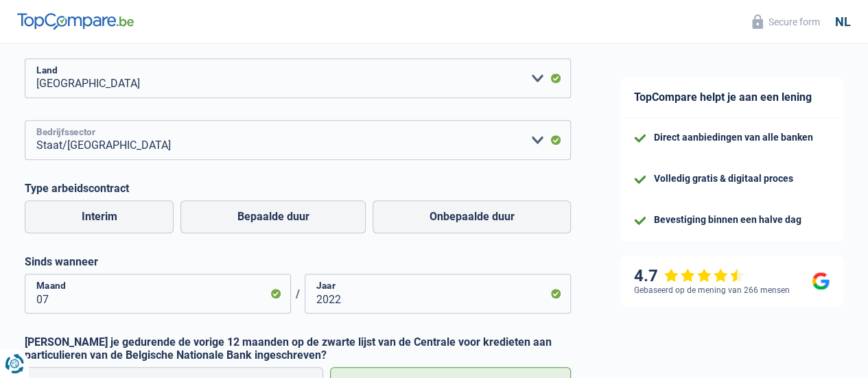
scroll to position [509, 0]
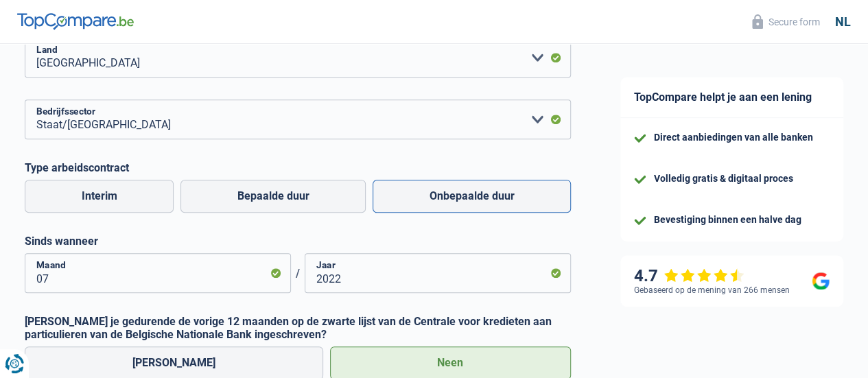
click at [451, 198] on label "Onbepaalde duur" at bounding box center [472, 196] width 198 height 33
click at [451, 198] on input "Onbepaalde duur" at bounding box center [472, 196] width 198 height 33
radio input "true"
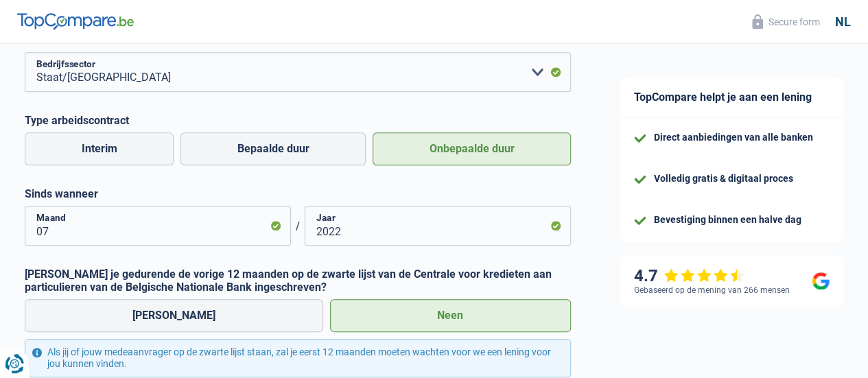
scroll to position [577, 0]
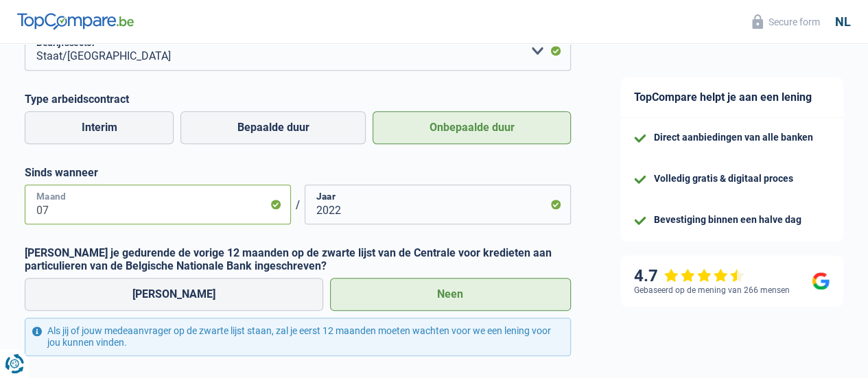
click at [136, 195] on input "07" at bounding box center [158, 205] width 266 height 40
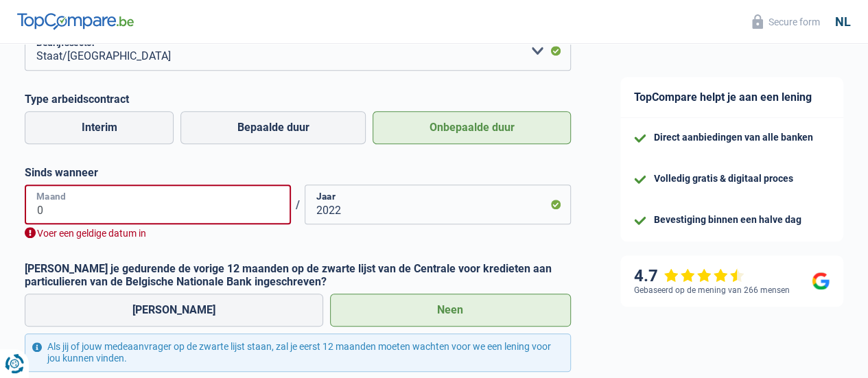
type input "04"
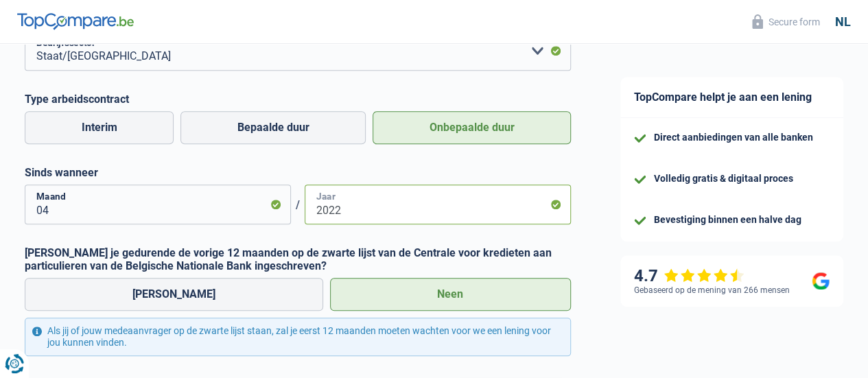
click at [430, 211] on input "2022" at bounding box center [438, 205] width 266 height 40
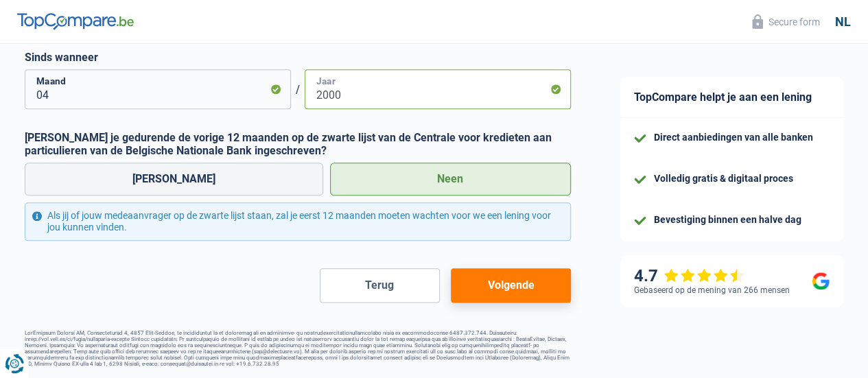
scroll to position [695, 0]
type input "2000"
click at [504, 281] on button "Volgende" at bounding box center [511, 285] width 120 height 34
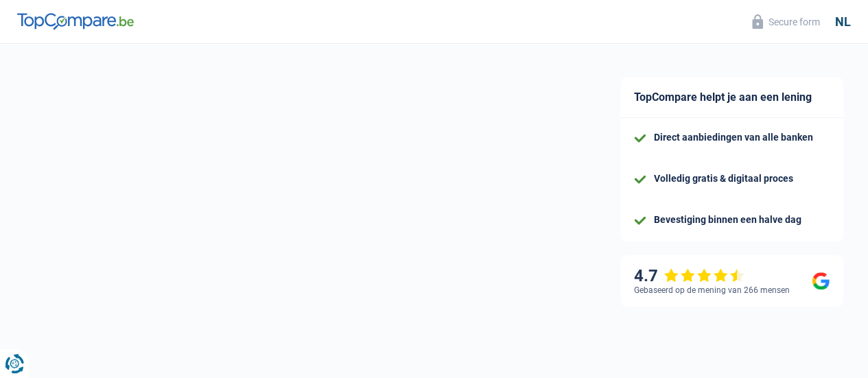
select select "married"
select select "ownerWithMortgage"
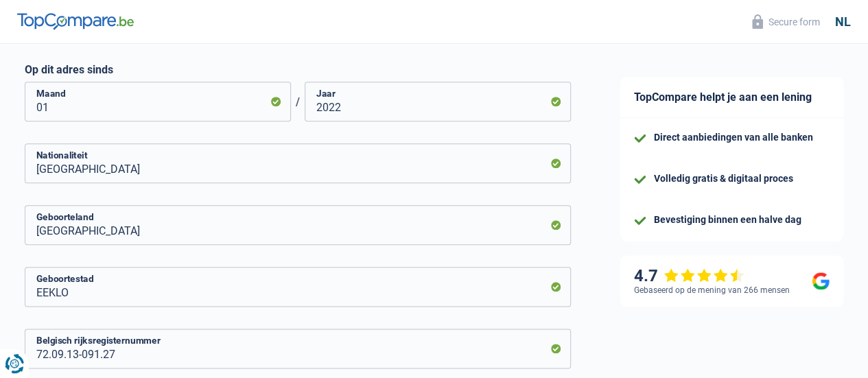
scroll to position [687, 0]
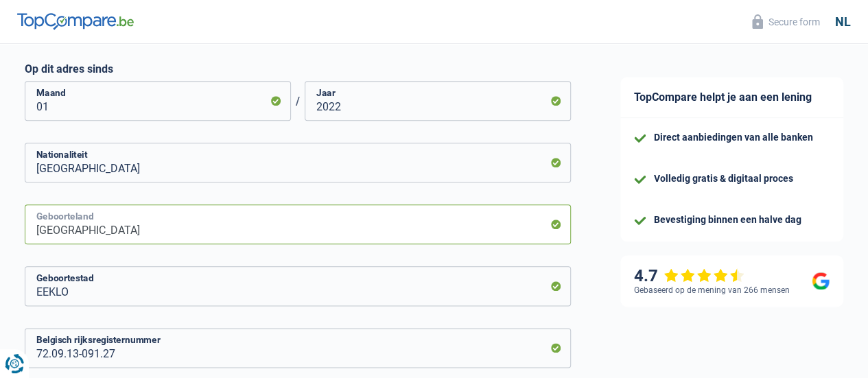
click at [325, 223] on input "[GEOGRAPHIC_DATA]" at bounding box center [298, 225] width 546 height 40
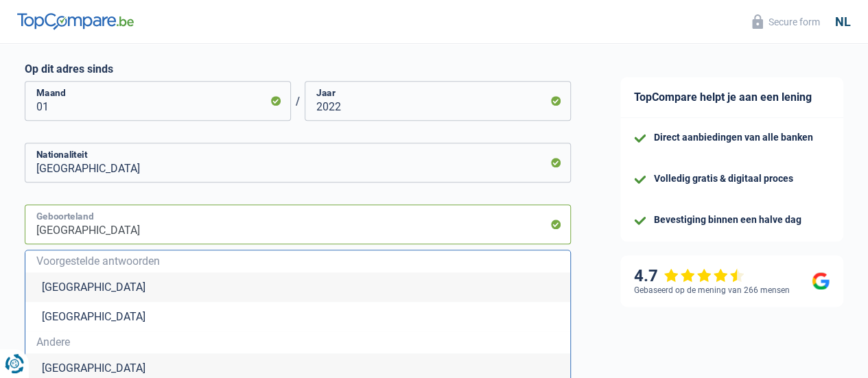
type input "Belgi"
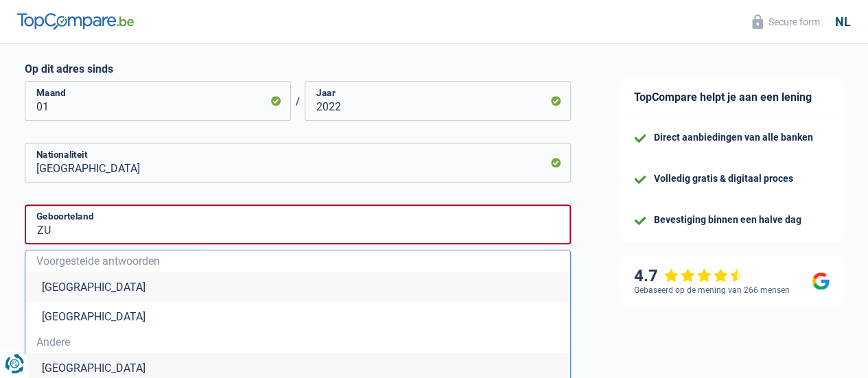
click at [273, 365] on li "[GEOGRAPHIC_DATA]" at bounding box center [297, 369] width 545 height 30
type input "[GEOGRAPHIC_DATA]"
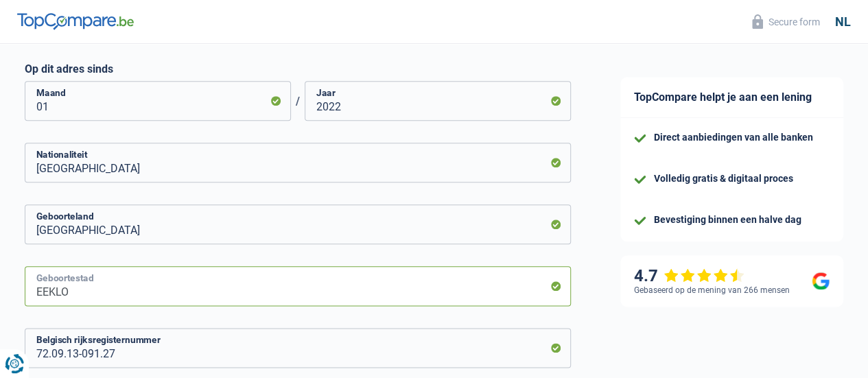
click at [269, 288] on input "EEKLO" at bounding box center [298, 286] width 546 height 40
type input "E"
type input "GERMISTON"
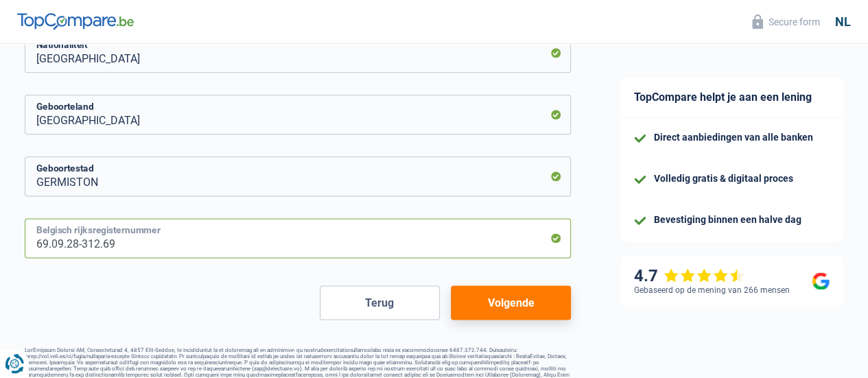
scroll to position [816, 0]
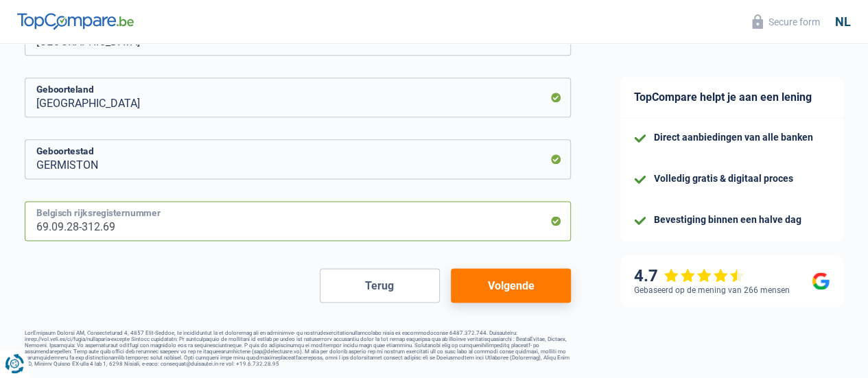
type input "69.09.28-312.69"
click at [498, 278] on button "Volgende" at bounding box center [511, 285] width 120 height 34
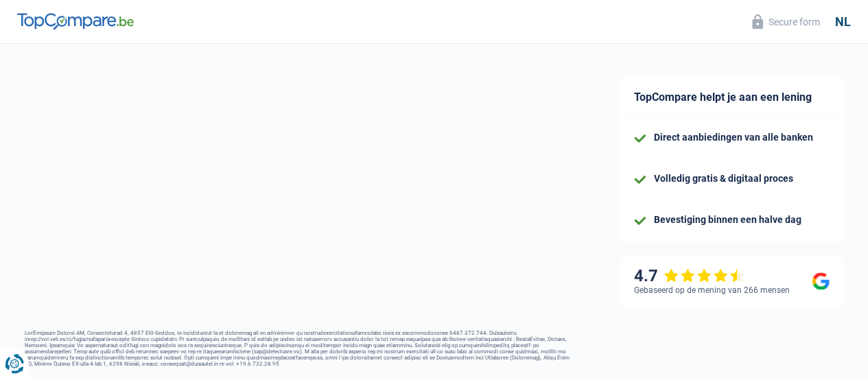
select select "netSalary"
select select "mealVouchers"
select select "mortgage"
select select "240"
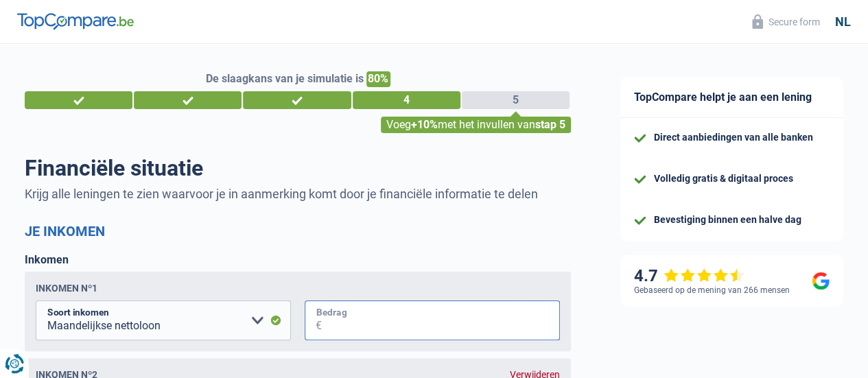
click at [520, 338] on input "Bedrag" at bounding box center [441, 321] width 238 height 40
click at [444, 317] on input "Bedrag" at bounding box center [441, 321] width 238 height 40
type input "3.780"
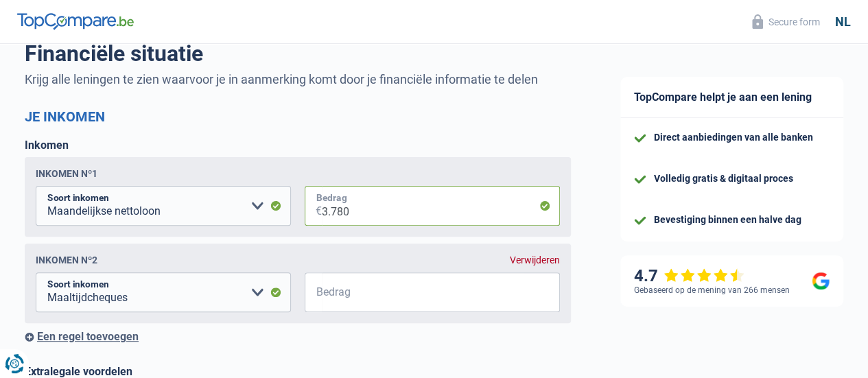
scroll to position [137, 0]
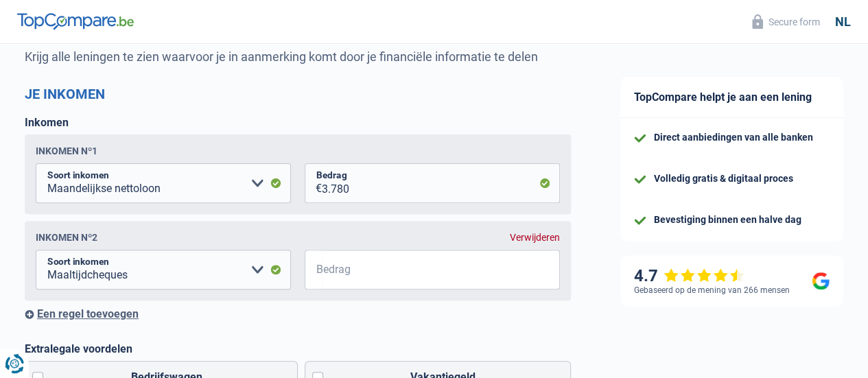
click at [523, 237] on div "Verwijderen" at bounding box center [535, 237] width 50 height 11
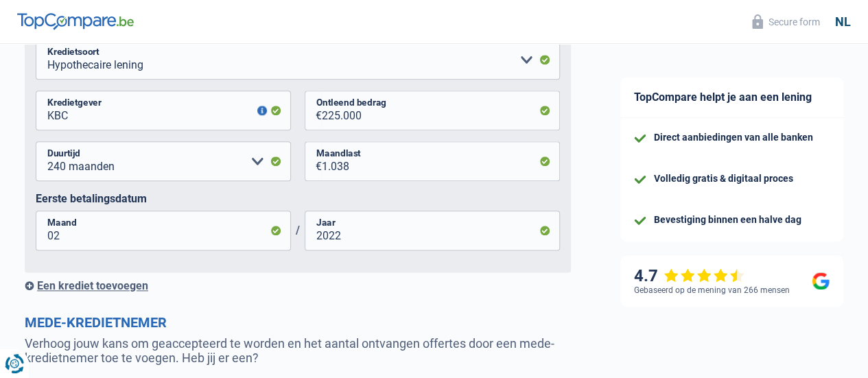
scroll to position [755, 0]
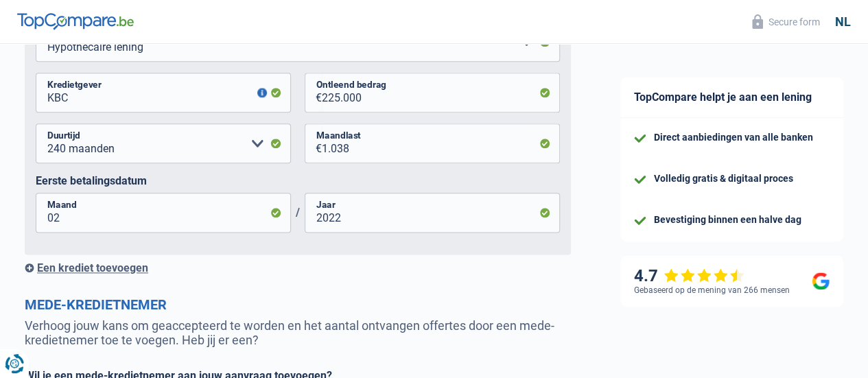
click at [129, 266] on div "Een krediet toevoegen" at bounding box center [298, 268] width 546 height 13
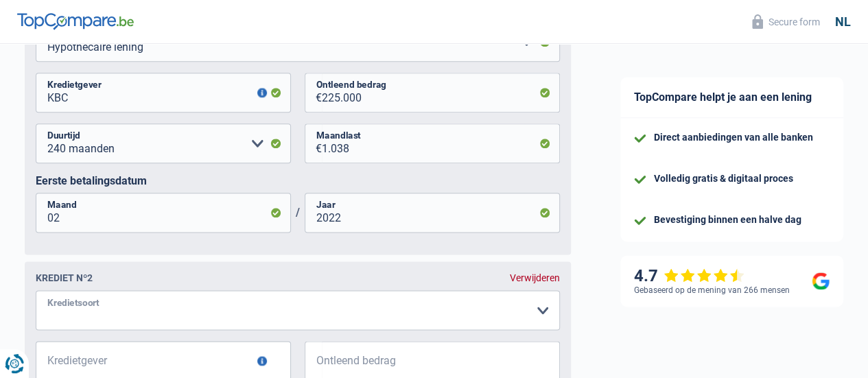
drag, startPoint x: 170, startPoint y: 319, endPoint x: 178, endPoint y: 344, distance: 25.8
click at [170, 319] on select "Kaart of kredietlijn Hypothecaire lening Verkoop op afbetaling Lening op afbeta…" at bounding box center [298, 310] width 525 height 40
select select "cardOrCredit"
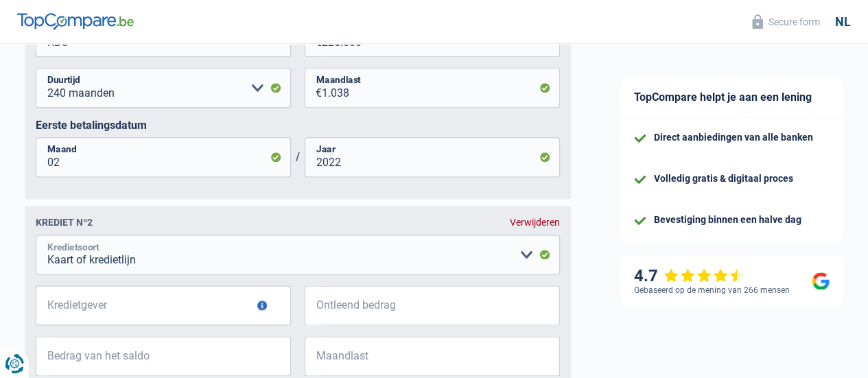
scroll to position [824, 0]
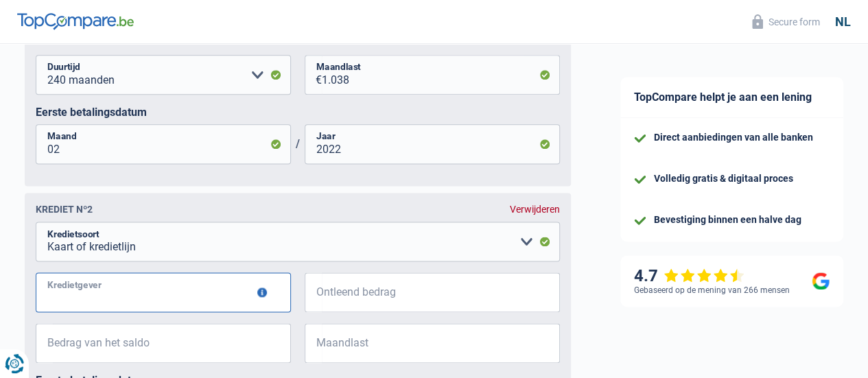
click at [224, 297] on input "Kredietgever" at bounding box center [163, 293] width 255 height 40
type input "KBC"
type input "2.500"
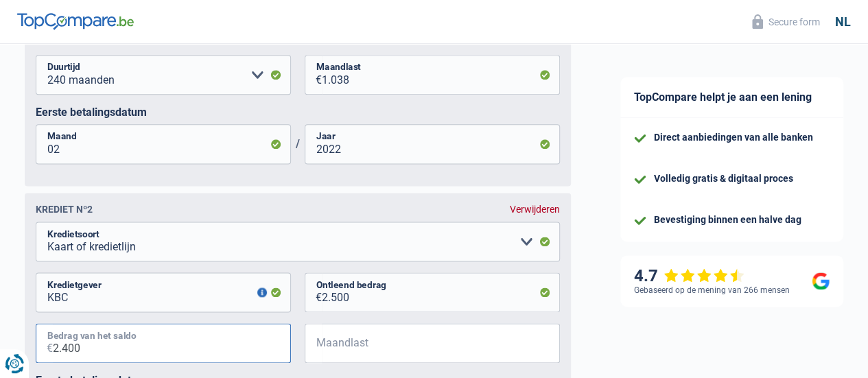
type input "2.400"
click at [527, 347] on input "Maandlast" at bounding box center [441, 343] width 238 height 40
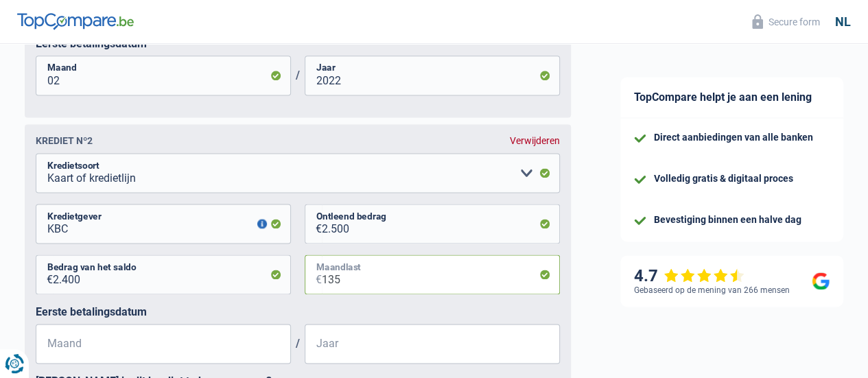
scroll to position [961, 0]
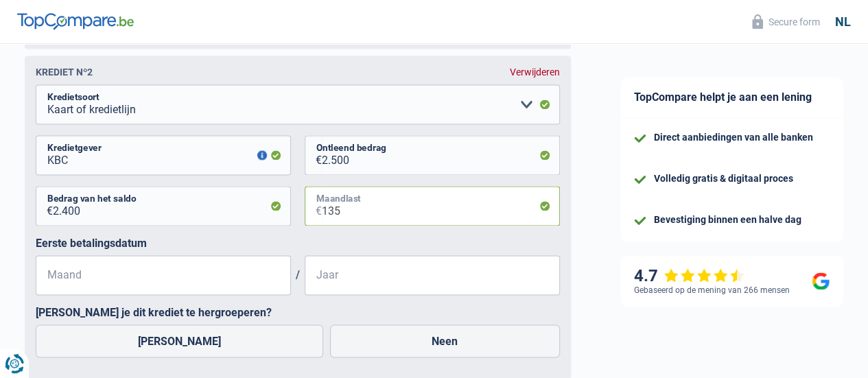
type input "135"
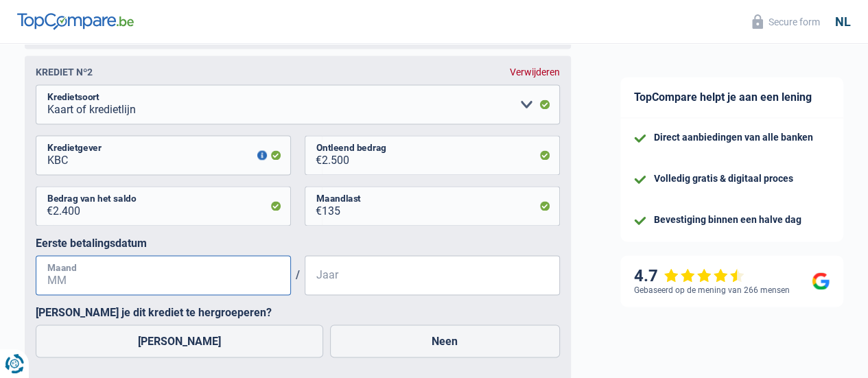
click at [228, 271] on input "Maand" at bounding box center [163, 275] width 255 height 40
type input "04"
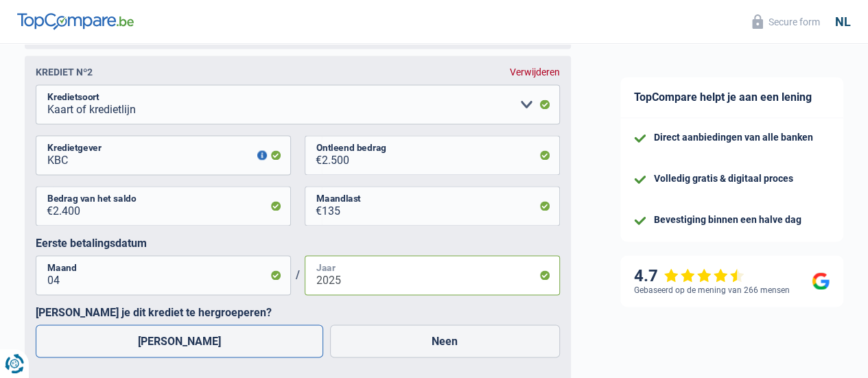
type input "2025"
click at [169, 347] on label "[PERSON_NAME]" at bounding box center [180, 341] width 288 height 33
click at [169, 347] on input "[PERSON_NAME]" at bounding box center [180, 341] width 288 height 33
radio input "true"
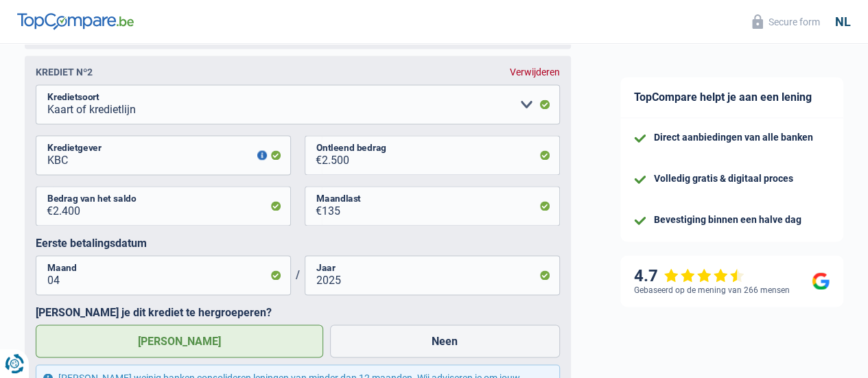
scroll to position [1030, 0]
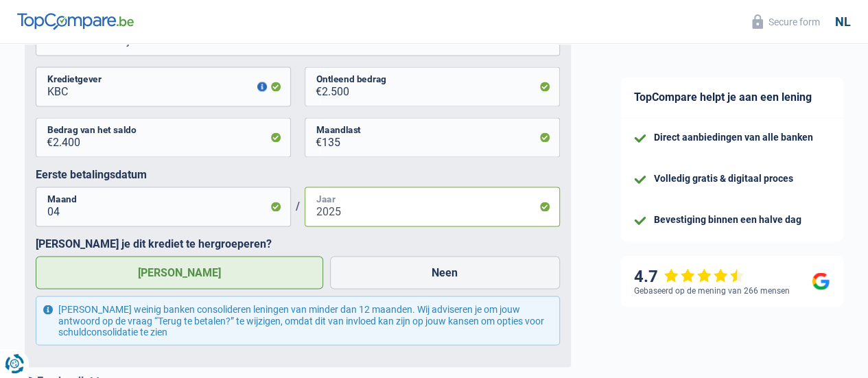
click at [474, 212] on input "2025" at bounding box center [432, 207] width 255 height 40
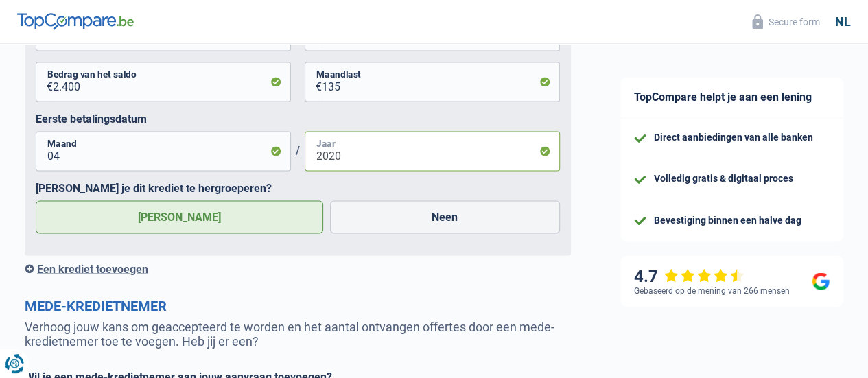
scroll to position [1098, 0]
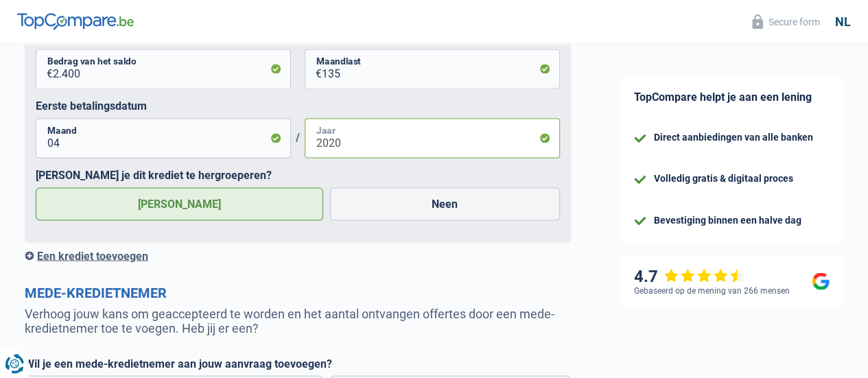
type input "2020"
click at [125, 261] on div "Een krediet toevoegen" at bounding box center [298, 255] width 546 height 13
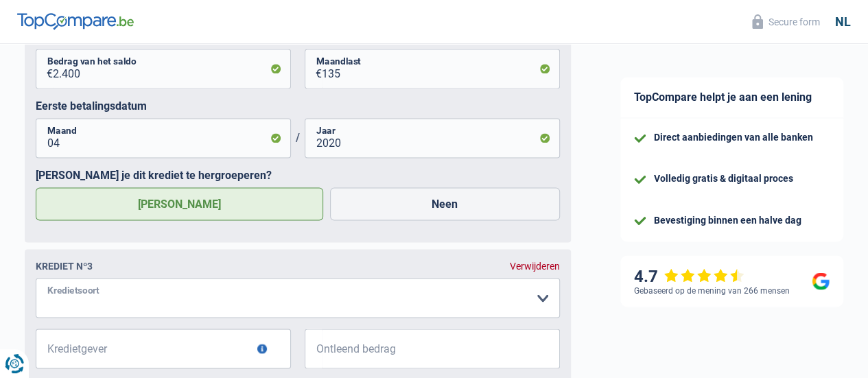
click at [218, 297] on select "Kaart of kredietlijn Hypothecaire lening Verkoop op afbetaling Lening op afbeta…" at bounding box center [298, 298] width 525 height 40
select select "creditConsolidation"
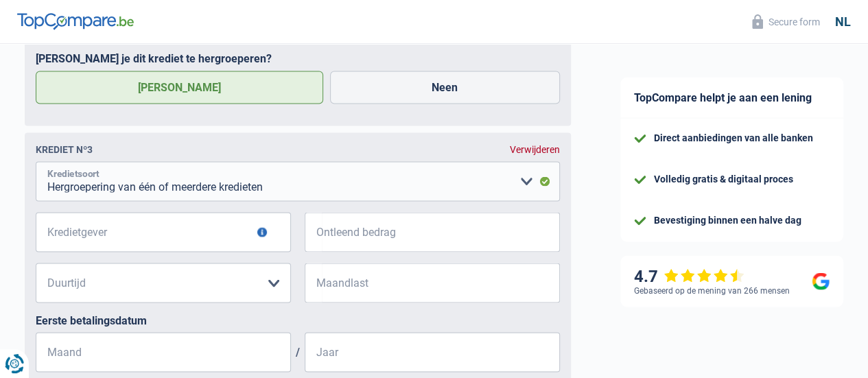
scroll to position [1236, 0]
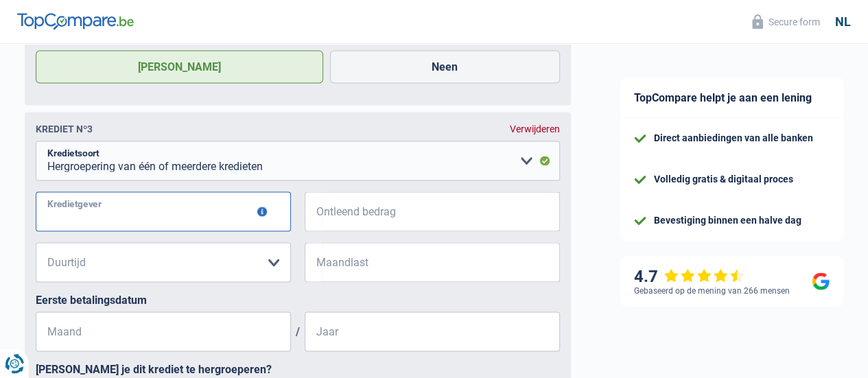
click at [187, 220] on input "Kredietgever" at bounding box center [163, 212] width 255 height 40
type input "MOZZENO"
click at [418, 218] on input "Ontleend bedrag" at bounding box center [441, 212] width 238 height 40
type input "32.000"
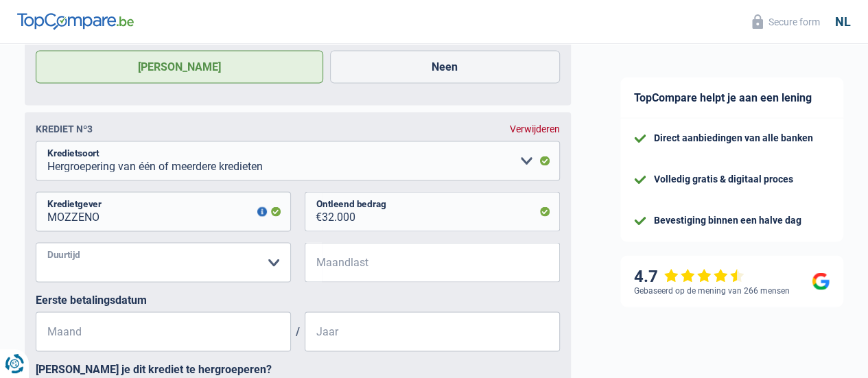
click at [256, 266] on select "12 maanden 18 maanden 24 maanden 30 maanden 36 maanden 42 maanden 48 maanden 60…" at bounding box center [163, 262] width 255 height 40
select select "84"
click at [47, 246] on select "12 maanden 18 maanden 24 maanden 30 maanden 36 maanden 42 maanden 48 maanden 60…" at bounding box center [163, 262] width 255 height 40
click at [421, 275] on input "Maandlast" at bounding box center [441, 262] width 238 height 40
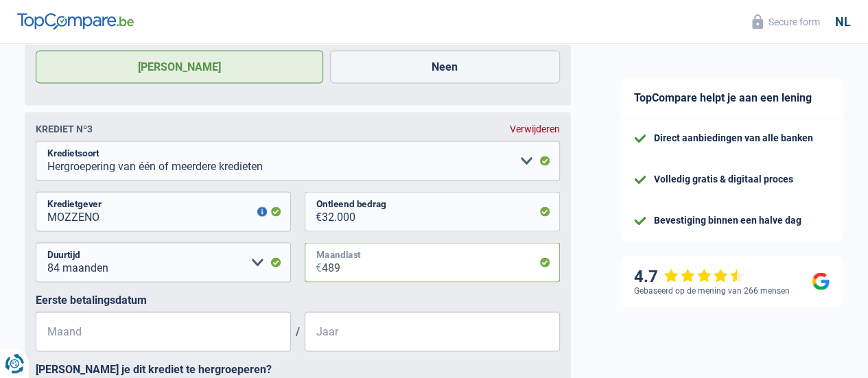
type input "489"
click at [205, 321] on input "Maand" at bounding box center [163, 332] width 255 height 40
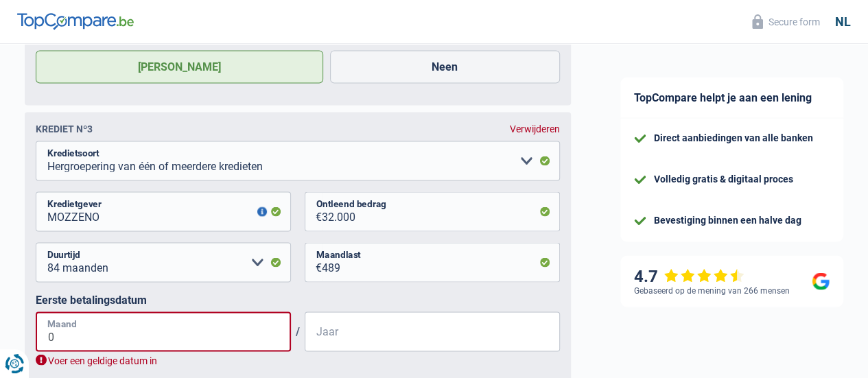
type input "05"
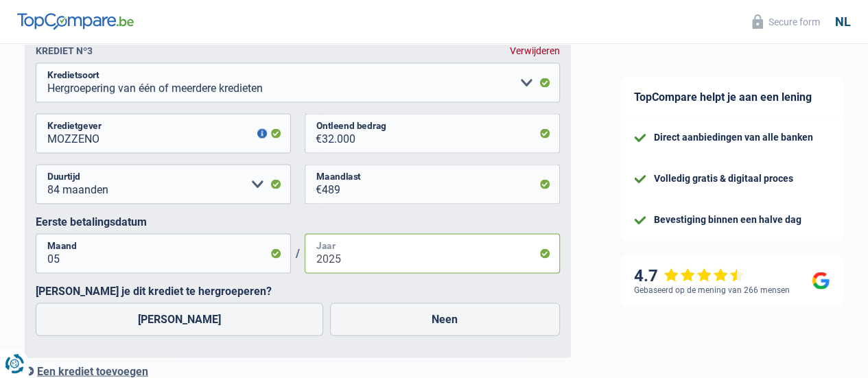
scroll to position [1373, 0]
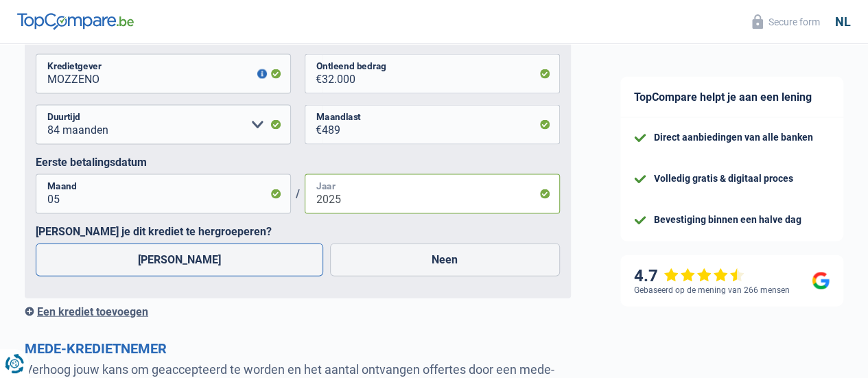
type input "2025"
click at [238, 260] on label "[PERSON_NAME]" at bounding box center [180, 260] width 288 height 33
click at [238, 260] on input "[PERSON_NAME]" at bounding box center [180, 260] width 288 height 33
radio input "true"
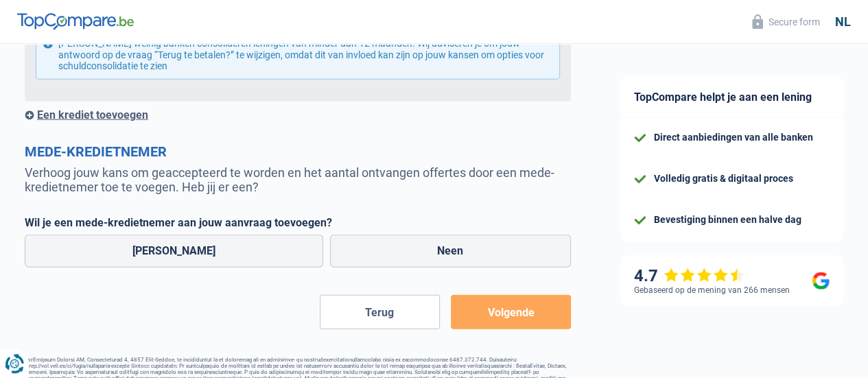
scroll to position [1648, 0]
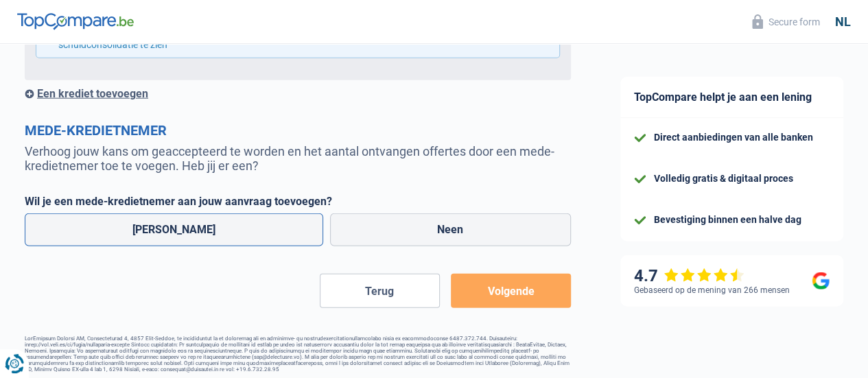
click at [223, 235] on label "[PERSON_NAME]" at bounding box center [174, 230] width 299 height 33
click at [223, 235] on input "[PERSON_NAME]" at bounding box center [174, 230] width 299 height 33
radio input "true"
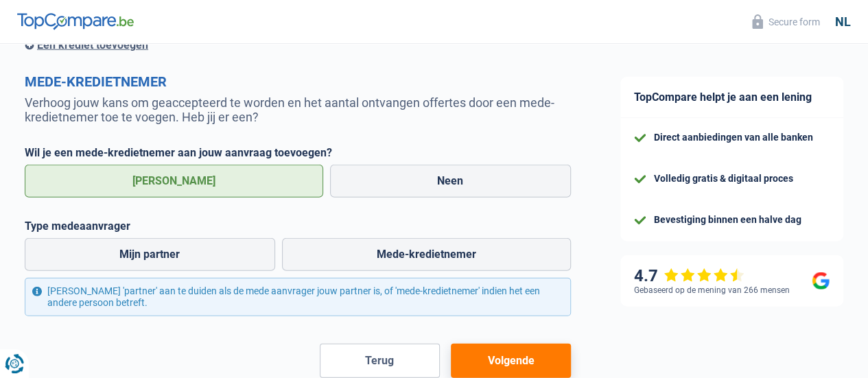
scroll to position [1716, 0]
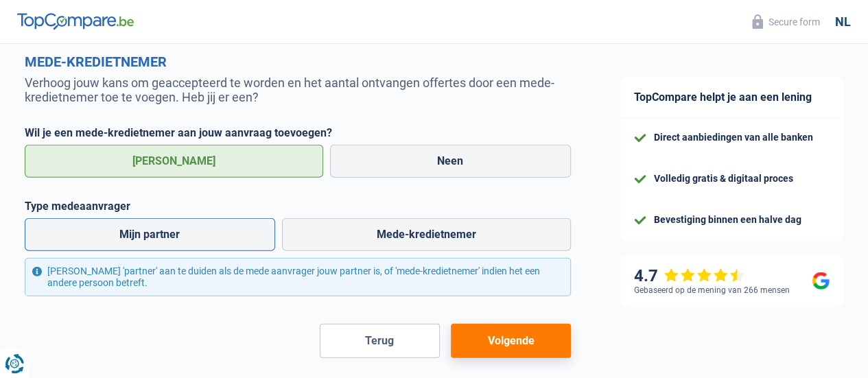
click at [244, 230] on label "Mijn partner" at bounding box center [150, 234] width 251 height 33
click at [244, 230] on input "Mijn partner" at bounding box center [150, 234] width 251 height 33
radio input "true"
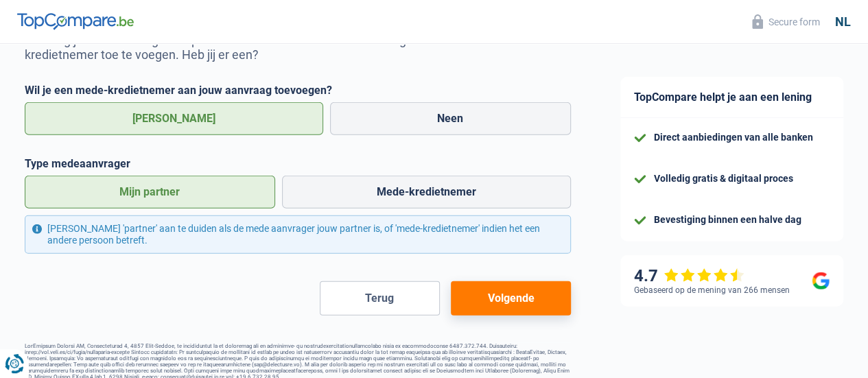
scroll to position [1779, 0]
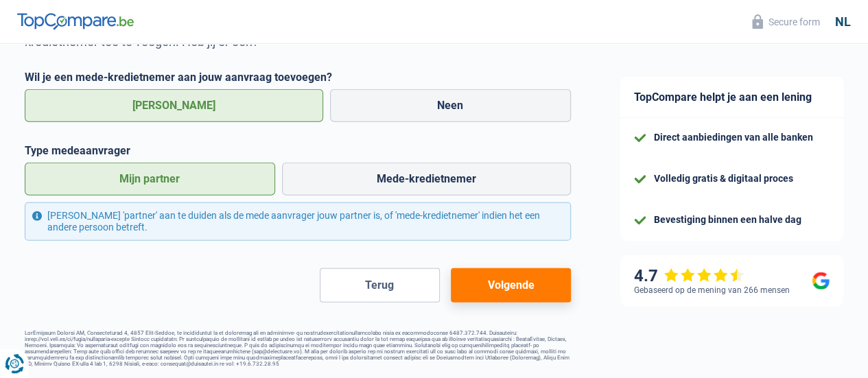
click at [529, 286] on button "Volgende" at bounding box center [511, 285] width 120 height 34
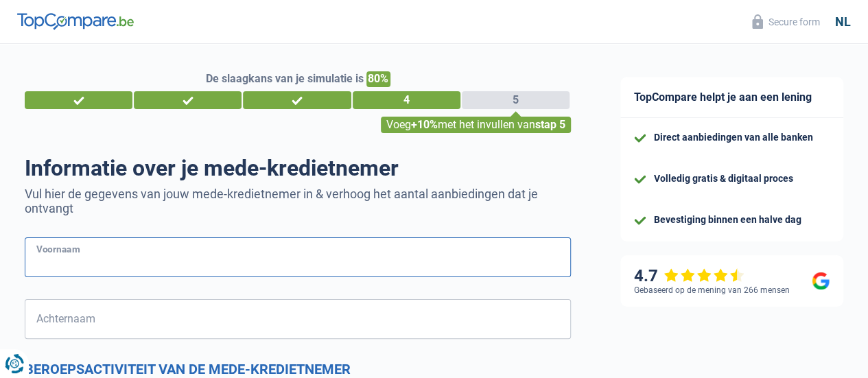
click at [340, 272] on input "Voornaam" at bounding box center [298, 258] width 546 height 40
type input "[PERSON_NAME]"
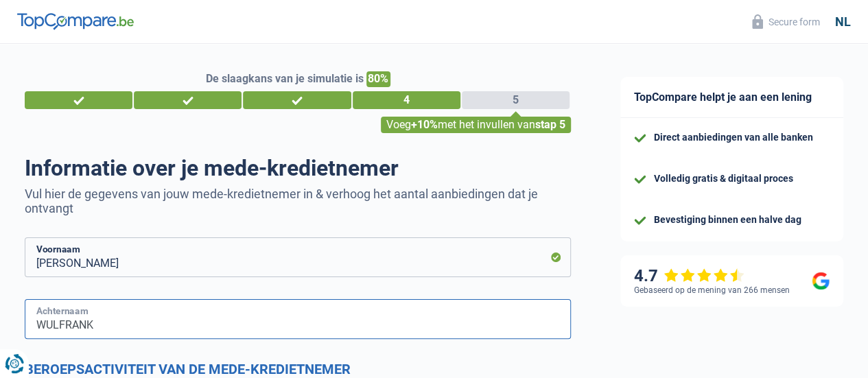
type input "WULFRANK"
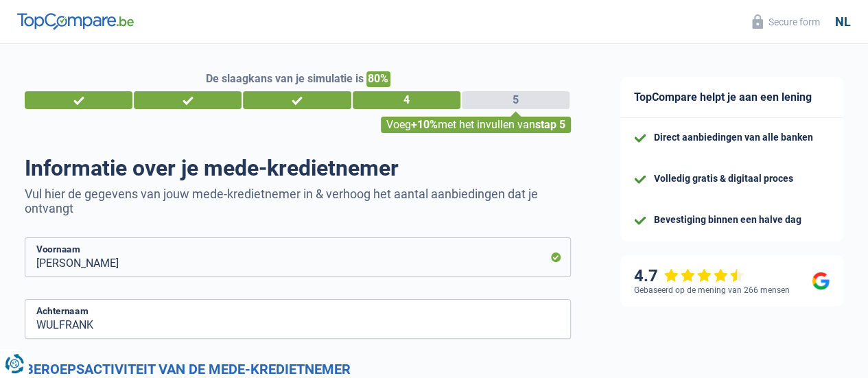
scroll to position [223, 0]
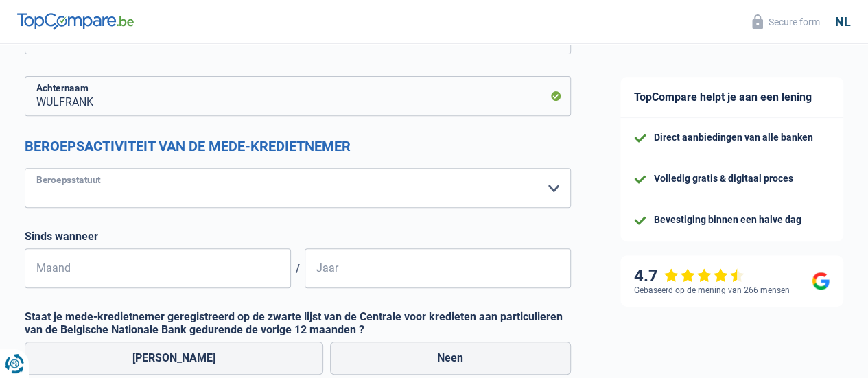
click at [428, 198] on select "Arbeider Bediende (privésector) Ambtenaar (overheidssector) Invalide Zelfstandi…" at bounding box center [298, 188] width 546 height 40
select select "invalid"
click at [36, 169] on select "Arbeider Bediende (privésector) Ambtenaar (overheidssector) Invalide Zelfstandi…" at bounding box center [298, 188] width 546 height 40
select select "disabilityPension"
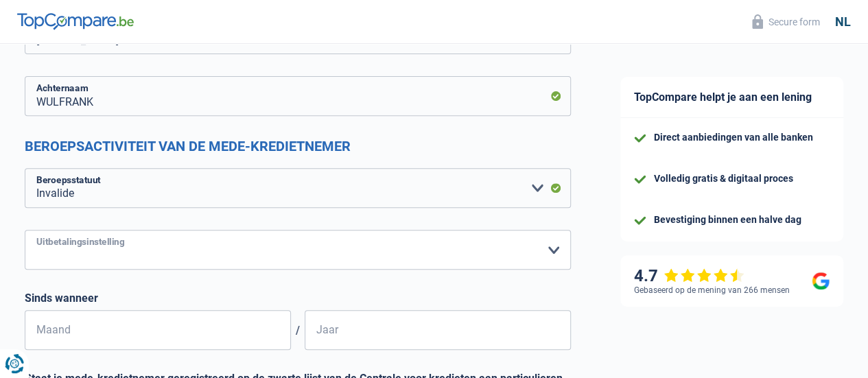
click at [203, 256] on select "Christelijke Mutualiteit Socialistische Mutualiteit (Solidaris) FOD Sociale Zek…" at bounding box center [298, 250] width 546 height 40
select select "ziekenfonds3"
click at [36, 231] on select "Christelijke Mutualiteit Socialistische Mutualiteit (Solidaris) FOD Sociale Zek…" at bounding box center [298, 250] width 546 height 40
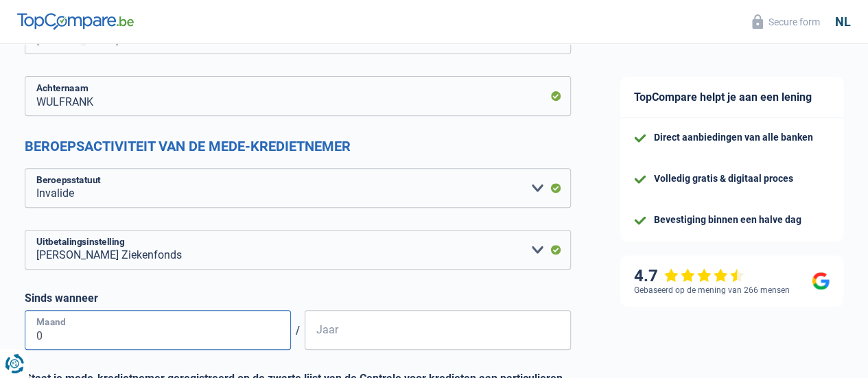
type input "07"
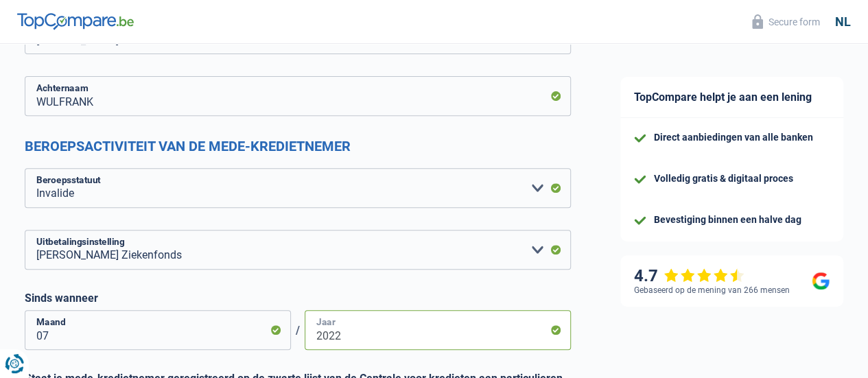
type input "2022"
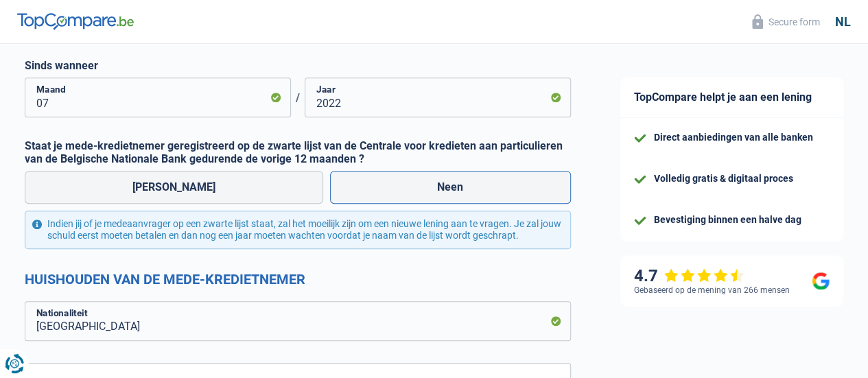
click at [500, 186] on label "Neen" at bounding box center [451, 187] width 242 height 33
click at [500, 186] on input "Neen" at bounding box center [451, 187] width 242 height 33
radio input "true"
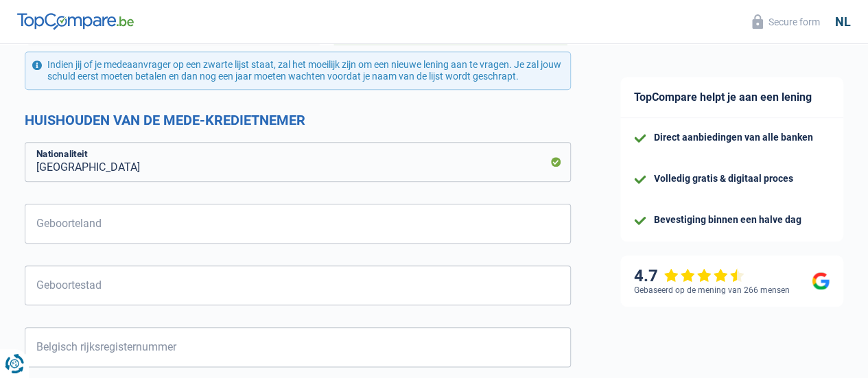
scroll to position [662, 0]
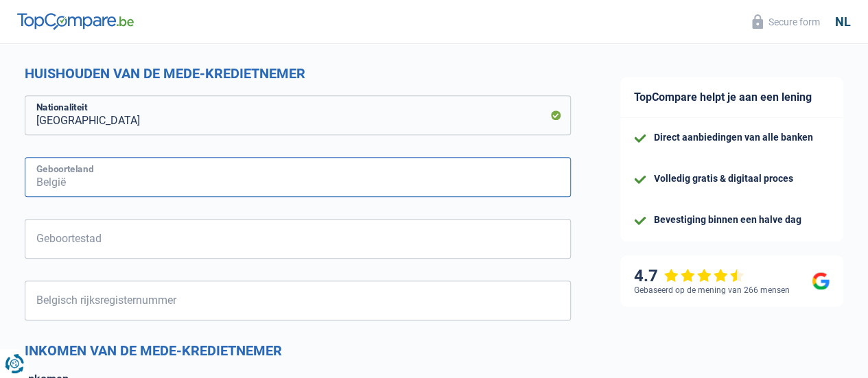
click at [500, 187] on input "Geboorteland" at bounding box center [298, 177] width 546 height 40
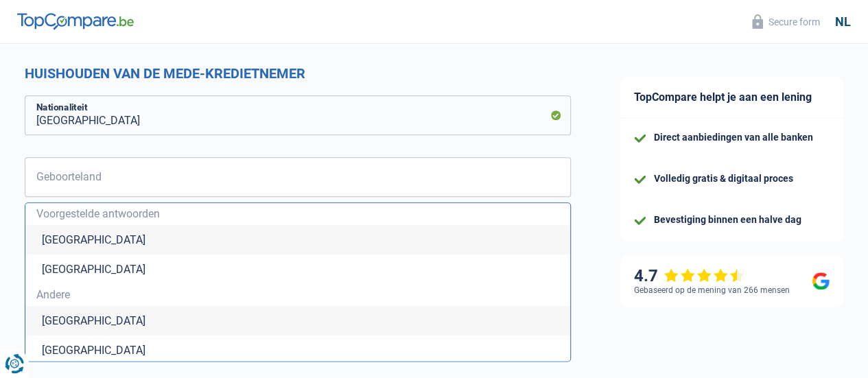
click at [487, 249] on li "[GEOGRAPHIC_DATA]" at bounding box center [297, 240] width 545 height 30
type input "[GEOGRAPHIC_DATA]"
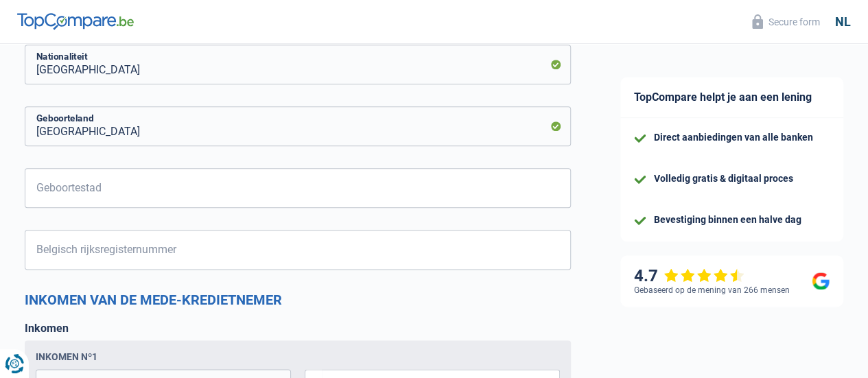
scroll to position [730, 0]
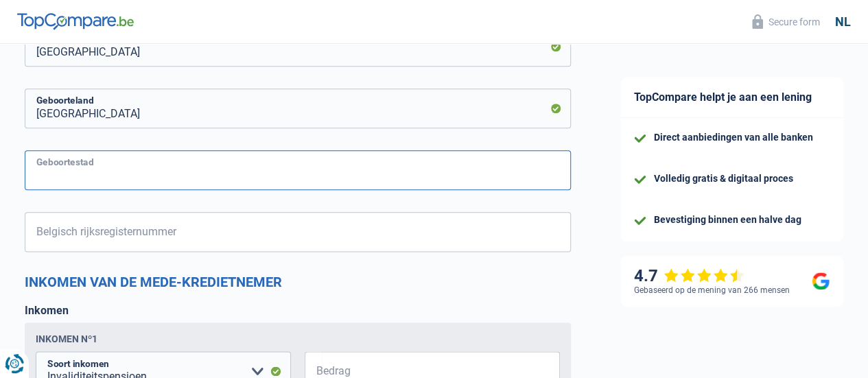
click at [472, 190] on input "Geboortestad" at bounding box center [298, 170] width 546 height 40
type input "EEKLO"
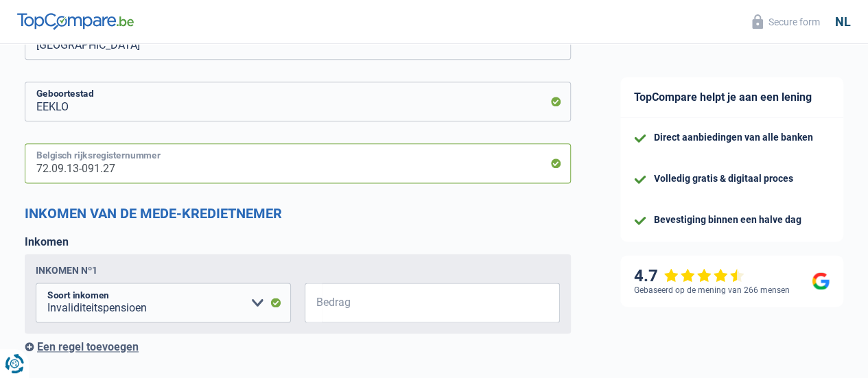
scroll to position [868, 0]
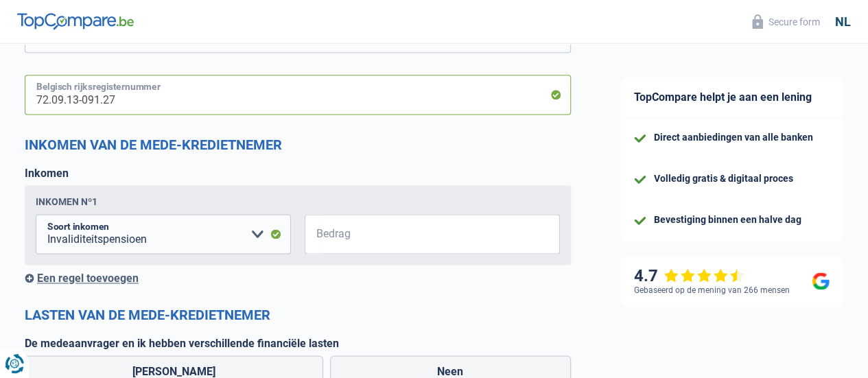
type input "72.09.13-091.27"
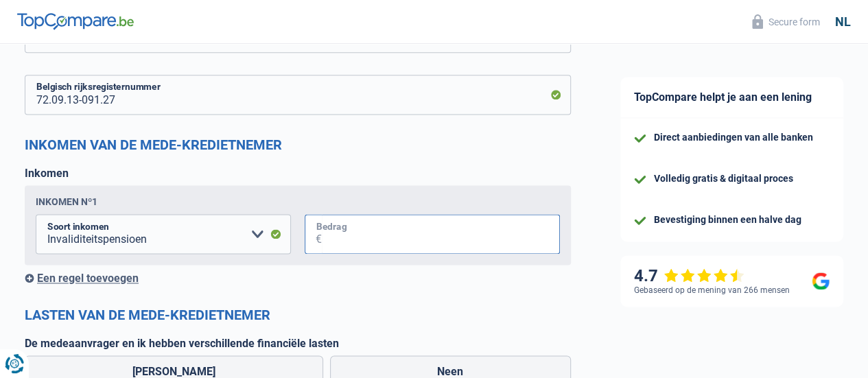
click at [485, 249] on input "Bedrag" at bounding box center [441, 234] width 238 height 40
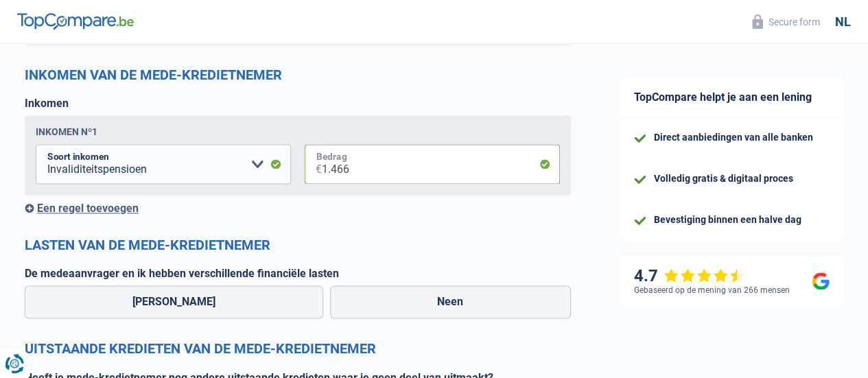
scroll to position [1005, 0]
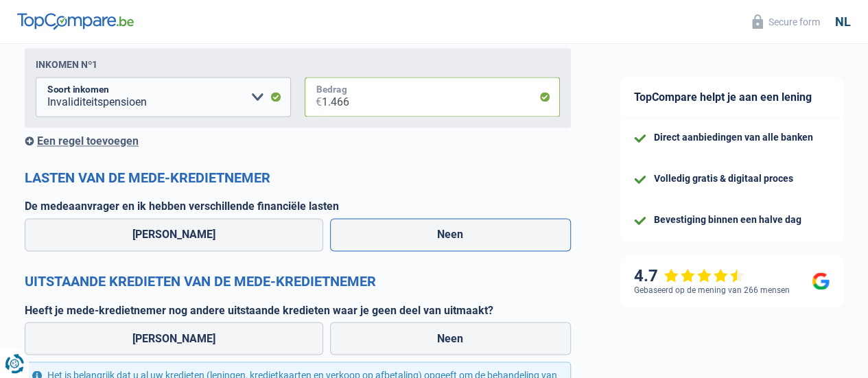
type input "1.466"
click at [479, 251] on label "Neen" at bounding box center [451, 234] width 242 height 33
click at [479, 251] on input "Neen" at bounding box center [451, 234] width 242 height 33
radio input "true"
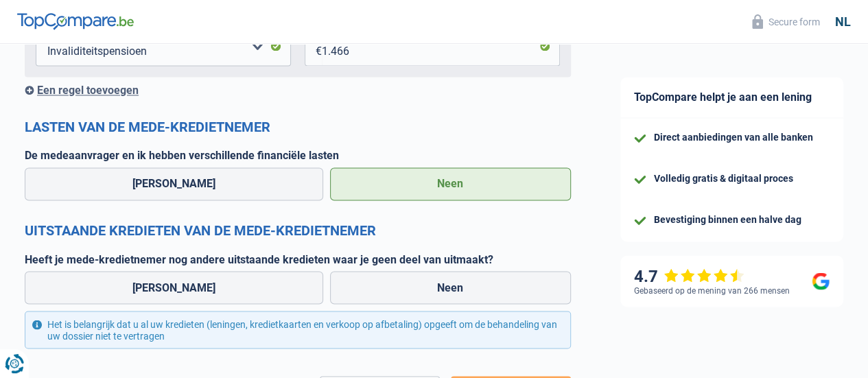
scroll to position [1074, 0]
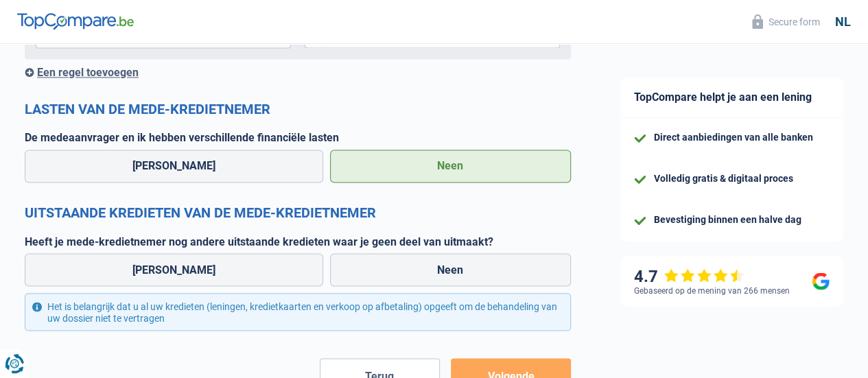
click at [477, 175] on label "Neen" at bounding box center [451, 166] width 242 height 33
click at [477, 175] on input "Neen" at bounding box center [451, 166] width 242 height 33
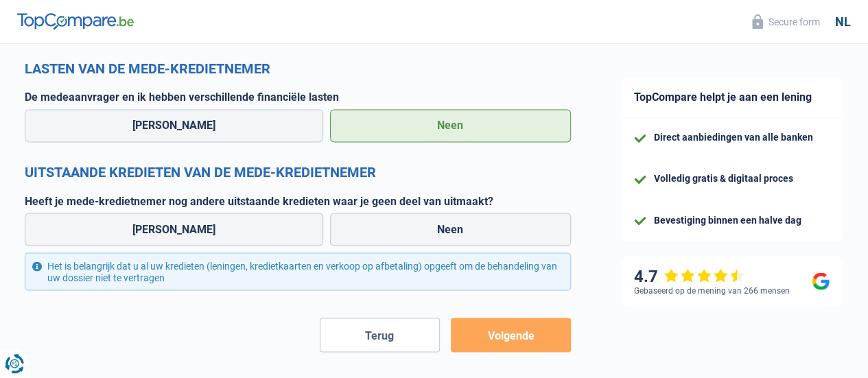
scroll to position [1142, 0]
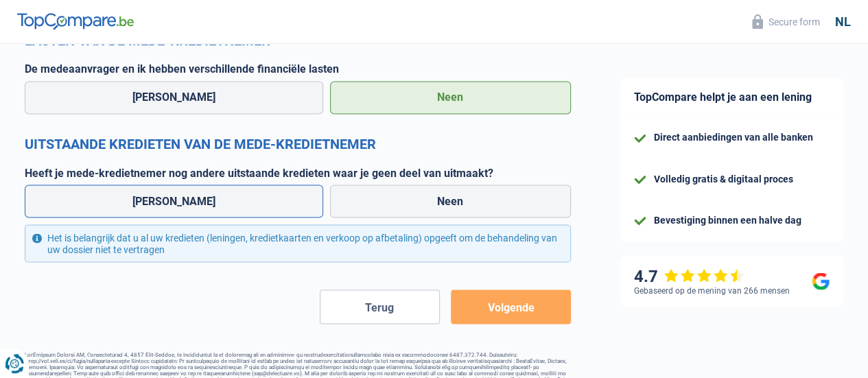
click at [192, 218] on label "[PERSON_NAME]" at bounding box center [174, 201] width 299 height 33
click at [192, 218] on input "[PERSON_NAME]" at bounding box center [174, 201] width 299 height 33
radio input "true"
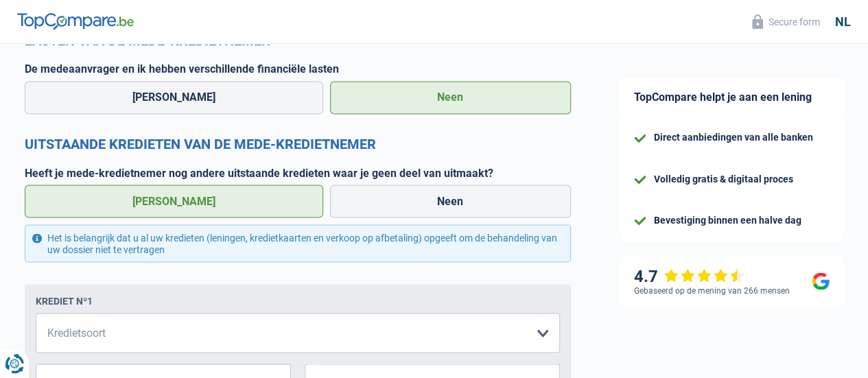
click at [196, 218] on label "[PERSON_NAME]" at bounding box center [174, 201] width 299 height 33
click at [196, 218] on input "[PERSON_NAME]" at bounding box center [174, 201] width 299 height 33
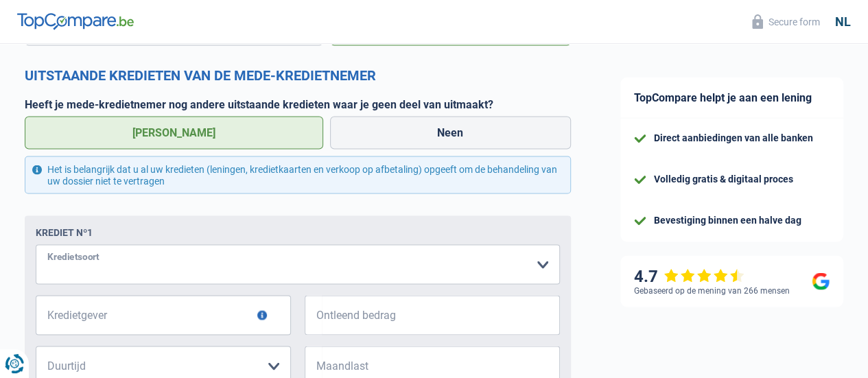
click at [423, 277] on select "Kaart of kredietlijn Hypothecaire lening Verkoop op afbetaling Lening op afbeta…" at bounding box center [298, 264] width 525 height 40
select select "cardOrCredit"
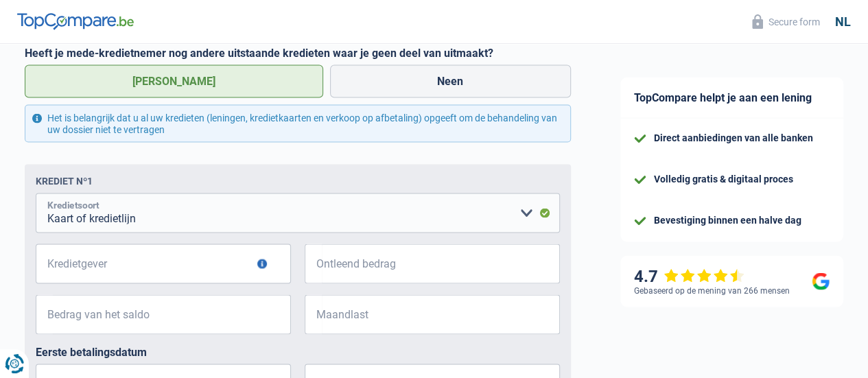
scroll to position [1348, 0]
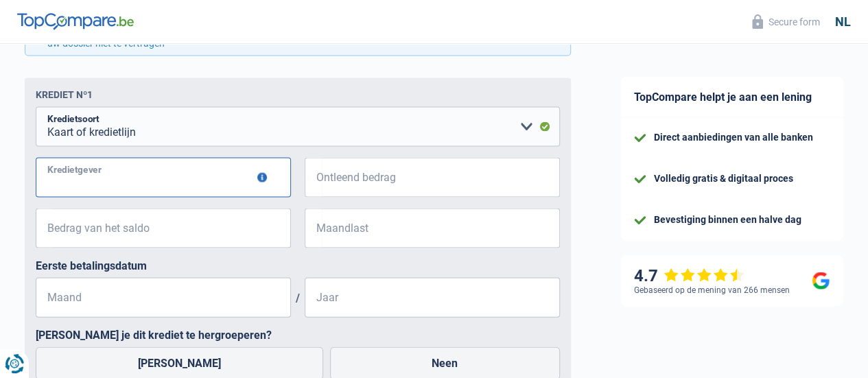
click at [137, 197] on input "Kredietgever" at bounding box center [163, 178] width 255 height 40
type input "KBC"
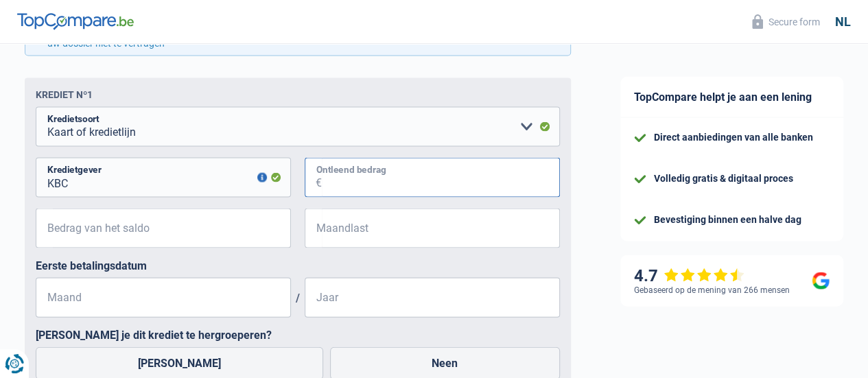
click at [376, 198] on input "Ontleend bedrag" at bounding box center [441, 178] width 238 height 40
type input "5.000"
click at [197, 249] on input "Bedrag van het saldo" at bounding box center [172, 229] width 238 height 40
type input "4.900"
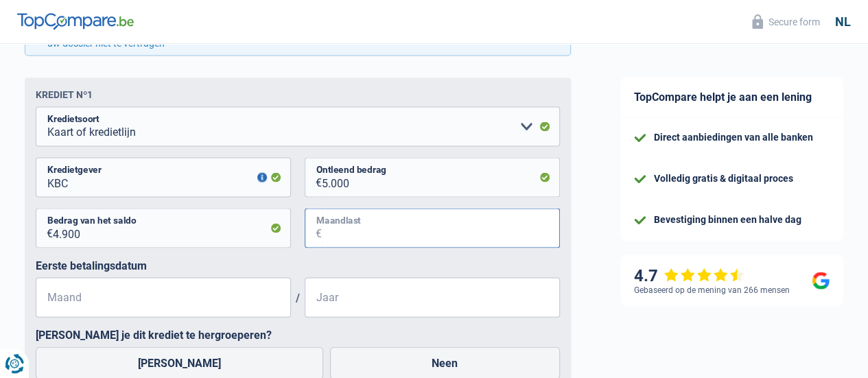
click at [434, 249] on input "Maandlast" at bounding box center [441, 229] width 238 height 40
click at [531, 249] on input "Maandlast" at bounding box center [441, 229] width 238 height 40
type input "275"
click at [215, 314] on input "Maand" at bounding box center [163, 298] width 255 height 40
type input "04"
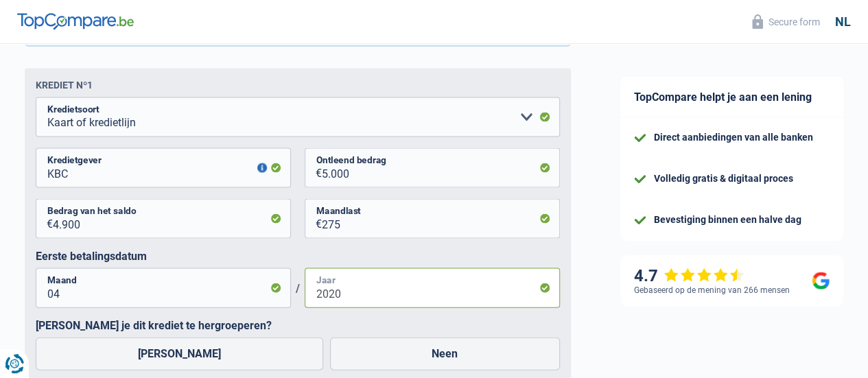
scroll to position [1417, 0]
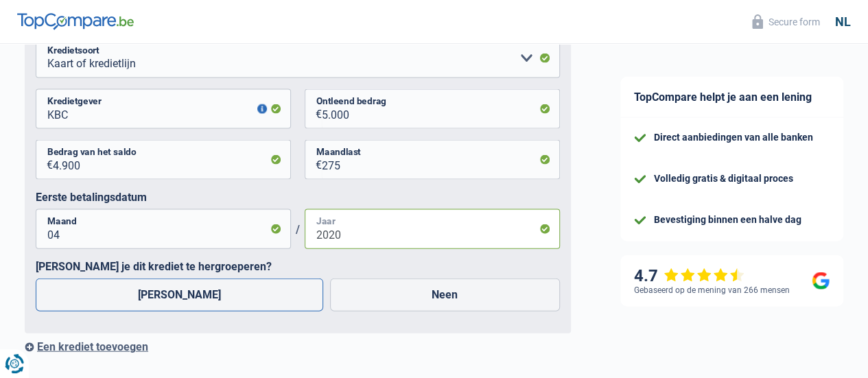
type input "2020"
click at [198, 312] on label "[PERSON_NAME]" at bounding box center [180, 295] width 288 height 33
click at [198, 312] on input "[PERSON_NAME]" at bounding box center [180, 295] width 288 height 33
radio input "true"
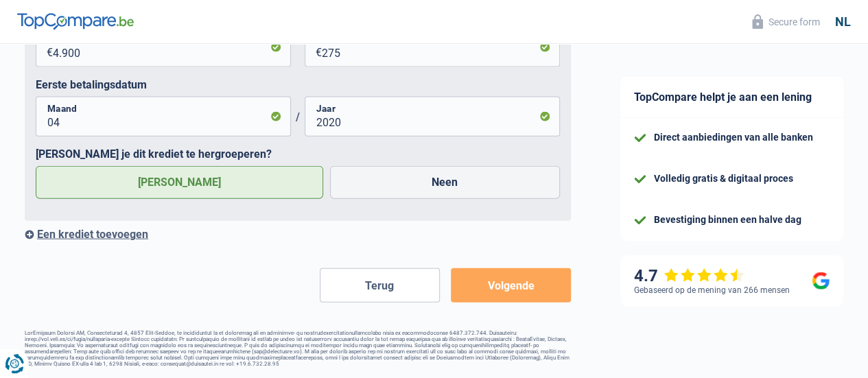
scroll to position [1546, 0]
click at [501, 288] on button "Volgende" at bounding box center [511, 285] width 120 height 34
click at [494, 277] on button "Volgende" at bounding box center [511, 285] width 120 height 34
click at [526, 284] on button "Volgende" at bounding box center [511, 285] width 120 height 34
click at [525, 288] on button "Volgende" at bounding box center [511, 285] width 120 height 34
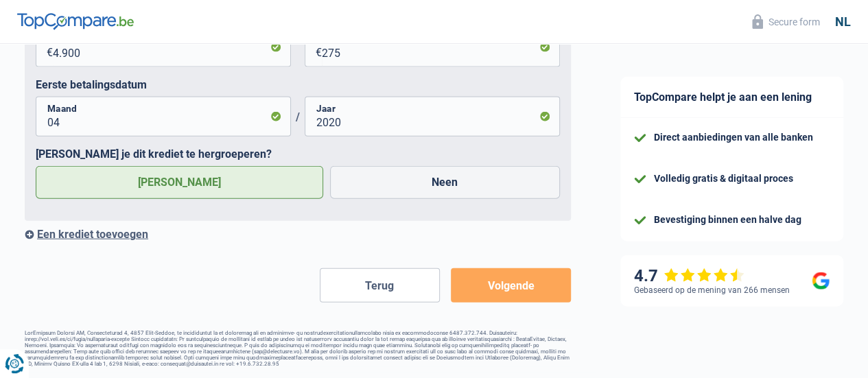
click at [451, 268] on button "Volgende" at bounding box center [511, 285] width 120 height 34
click at [221, 178] on label "[PERSON_NAME]" at bounding box center [180, 182] width 288 height 33
click at [221, 178] on input "[PERSON_NAME]" at bounding box center [180, 182] width 288 height 33
click at [490, 282] on button "Volgende" at bounding box center [511, 285] width 120 height 34
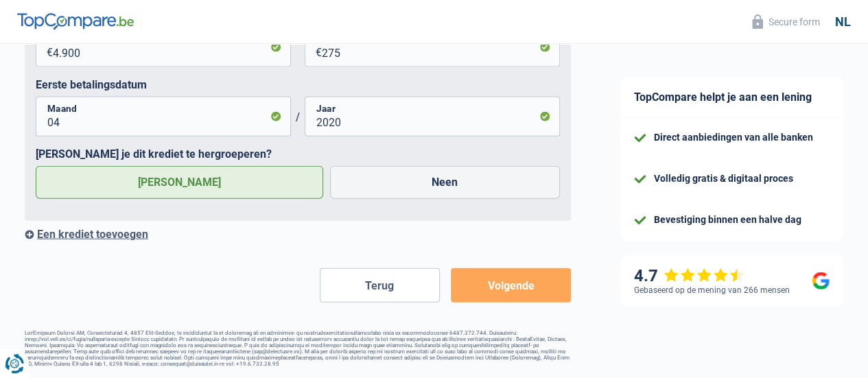
click at [490, 282] on button "Volgende" at bounding box center [511, 285] width 120 height 34
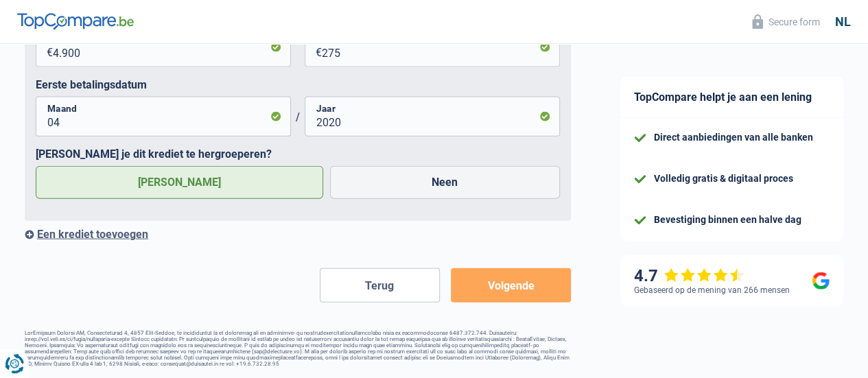
click at [490, 282] on button "Volgende" at bounding box center [511, 285] width 120 height 34
click at [513, 279] on button "Volgende" at bounding box center [511, 285] width 120 height 34
click at [522, 288] on button "Volgende" at bounding box center [511, 285] width 120 height 34
